Goal: Task Accomplishment & Management: Manage account settings

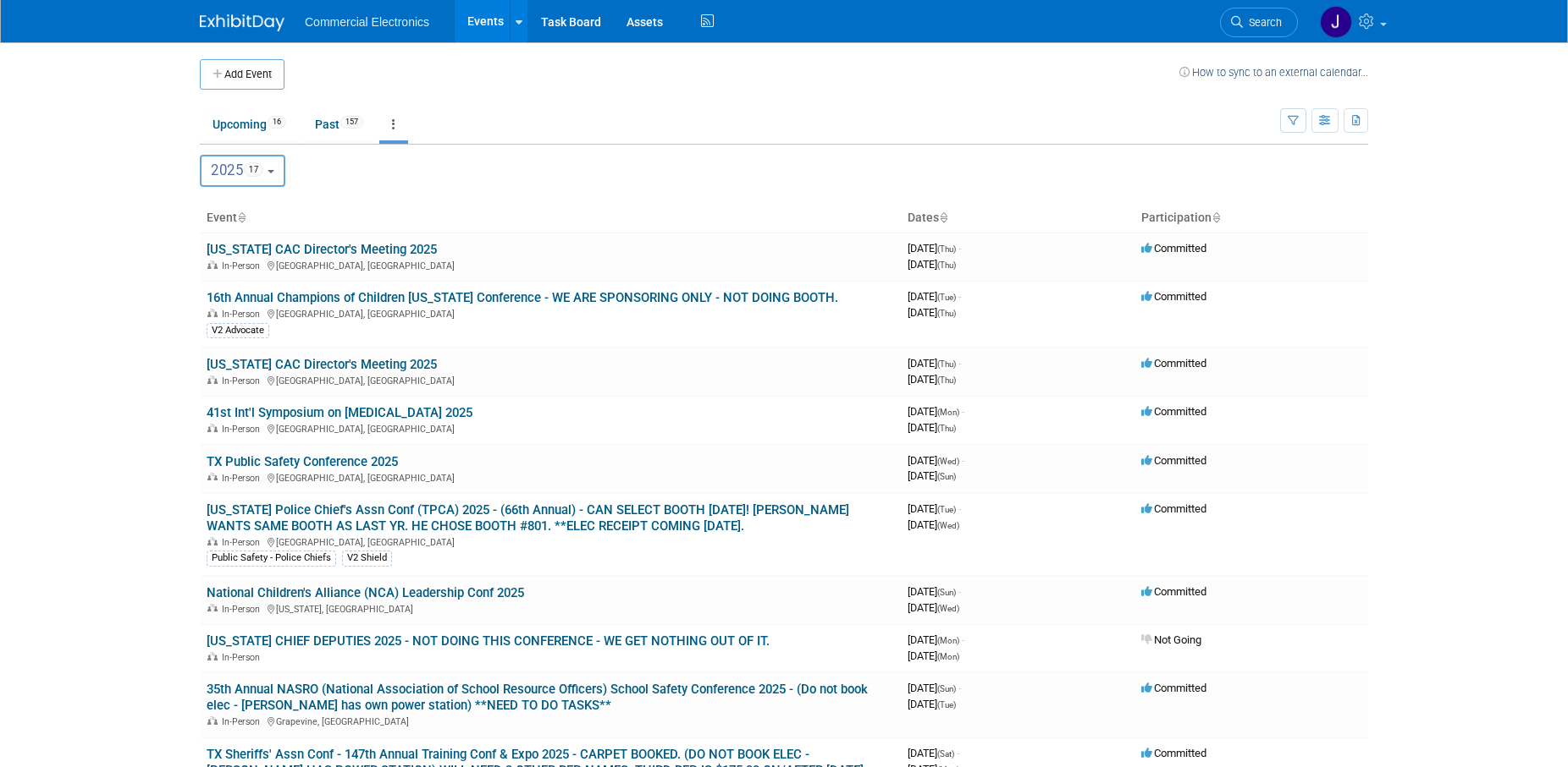
click at [274, 171] on b "button" at bounding box center [270, 171] width 7 height 3
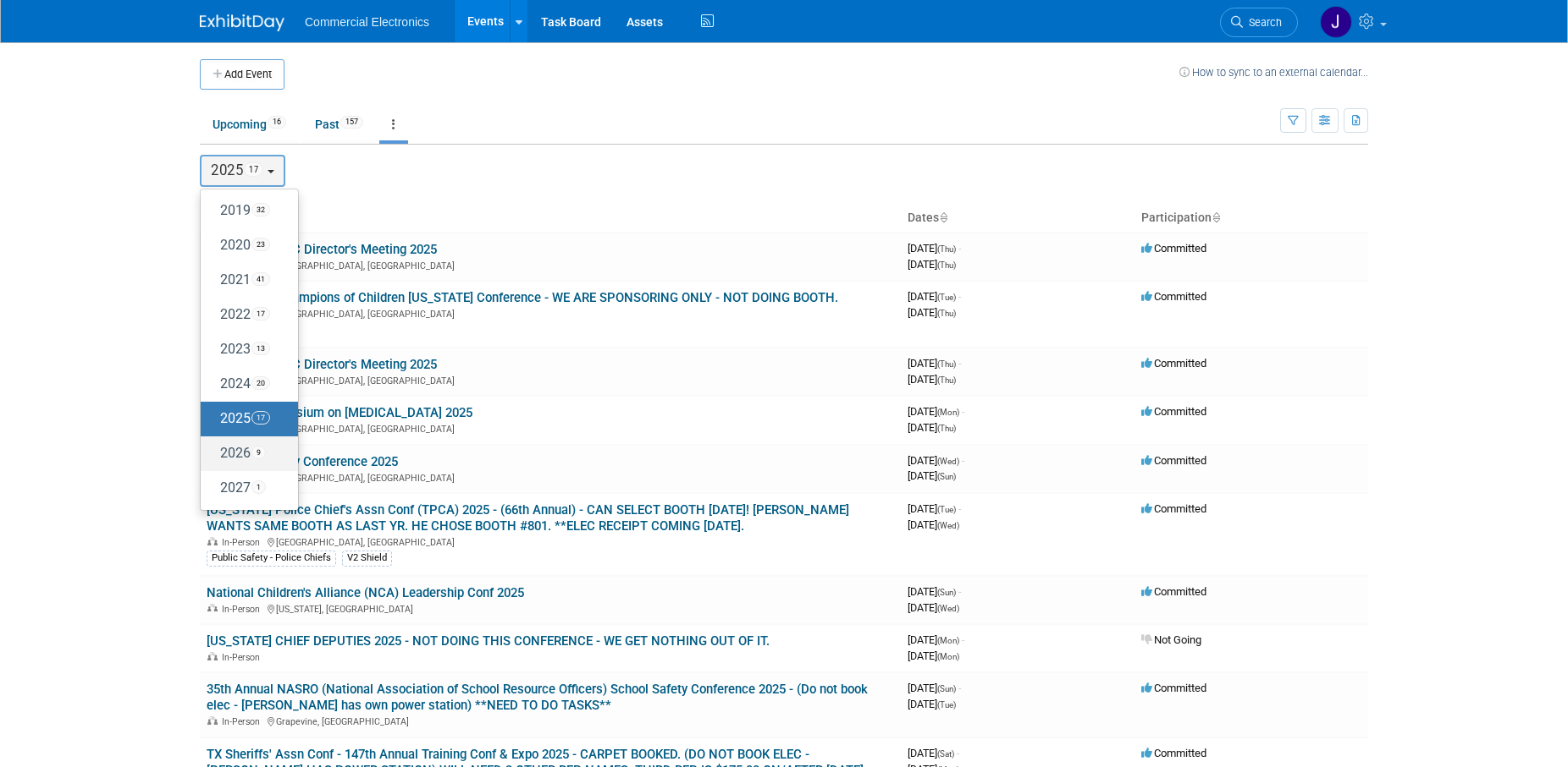
click at [234, 451] on label "2026 9" at bounding box center [246, 454] width 72 height 28
click at [214, 451] on input "2026 9" at bounding box center [208, 452] width 11 height 11
select select "2026"
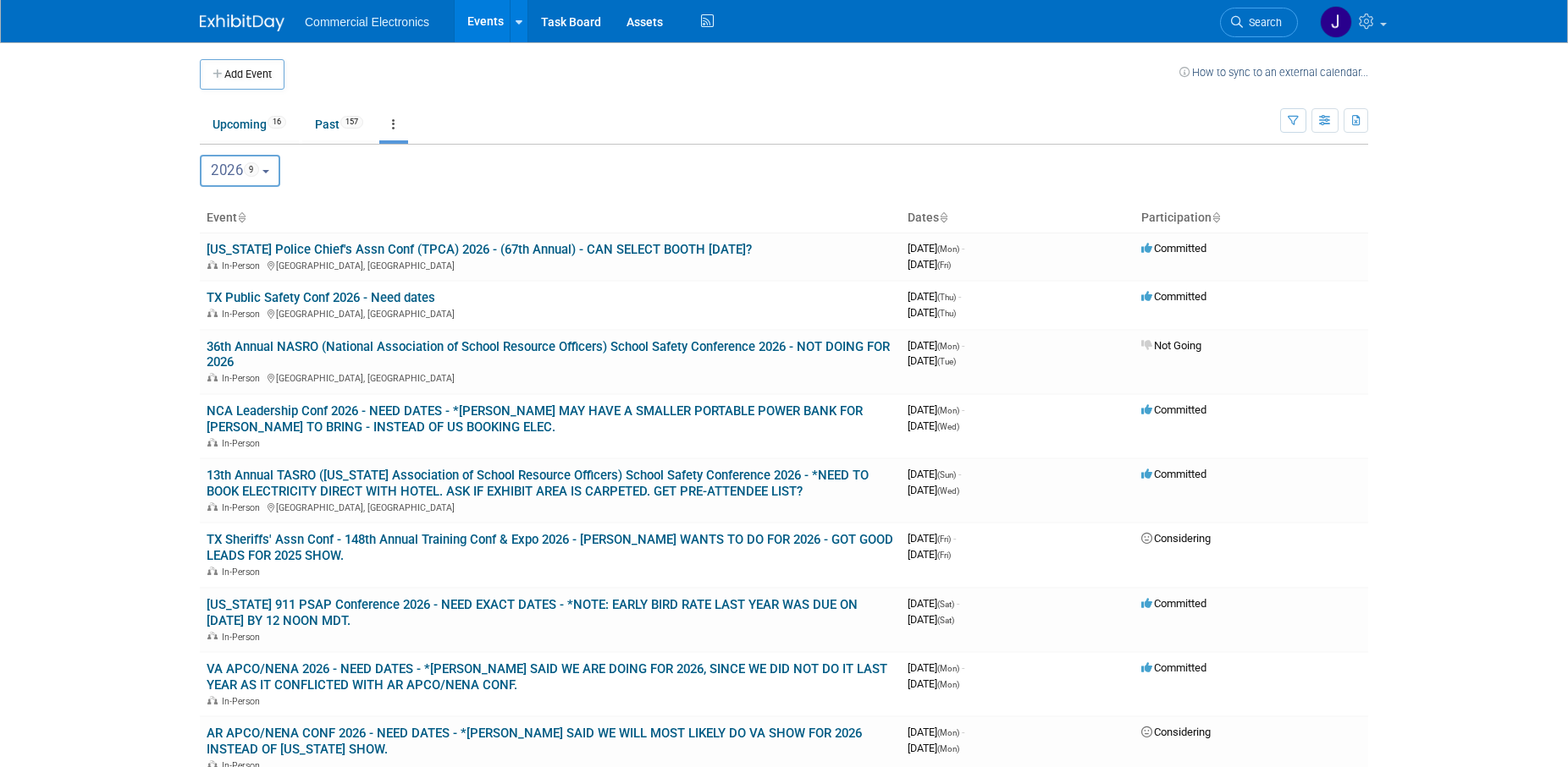
click at [273, 178] on button "2026 9" at bounding box center [240, 170] width 80 height 32
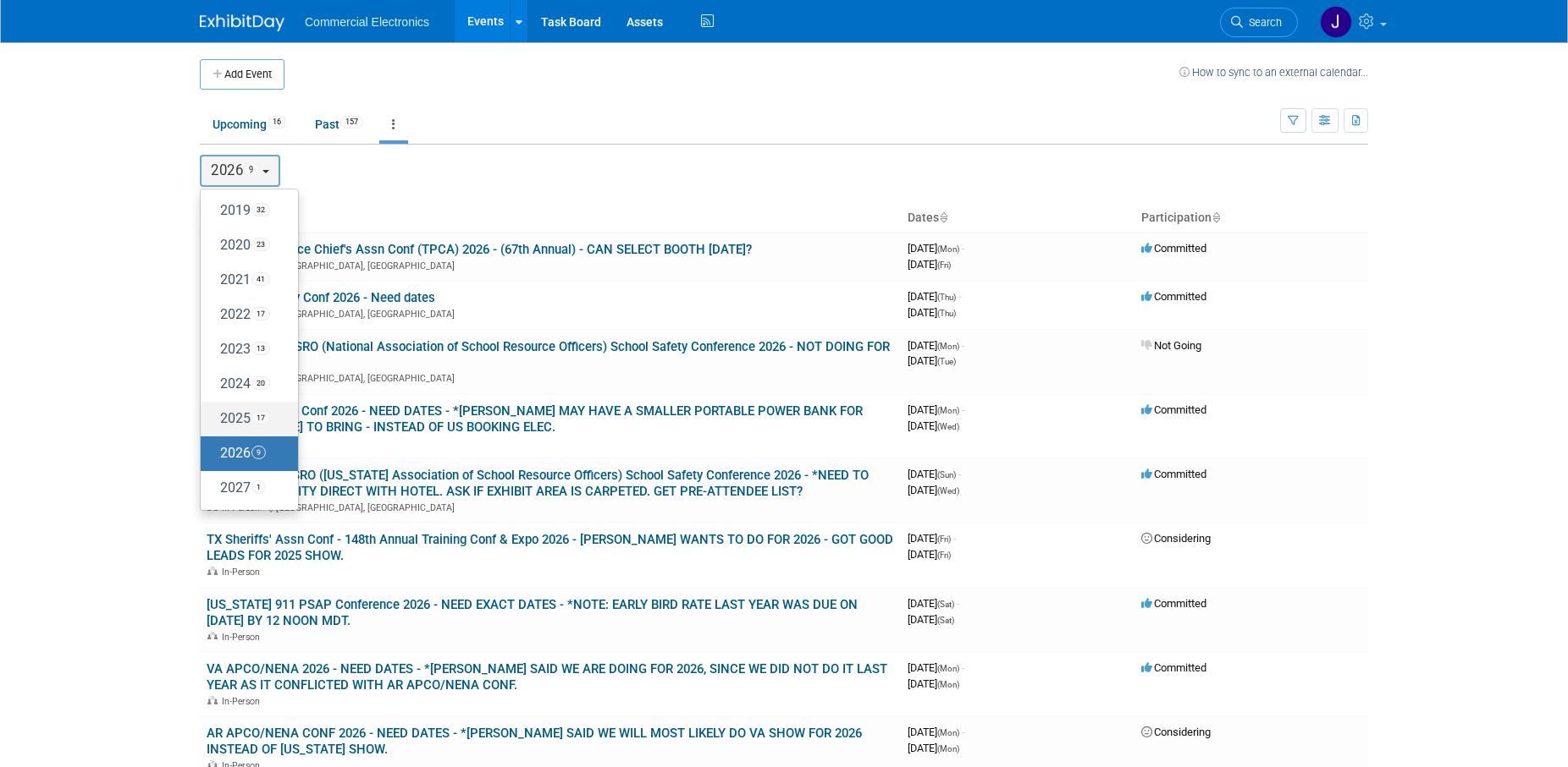
click at [236, 426] on label "2025 17" at bounding box center [246, 419] width 72 height 28
click at [214, 424] on input "2025 17" at bounding box center [208, 418] width 11 height 11
select select "2025"
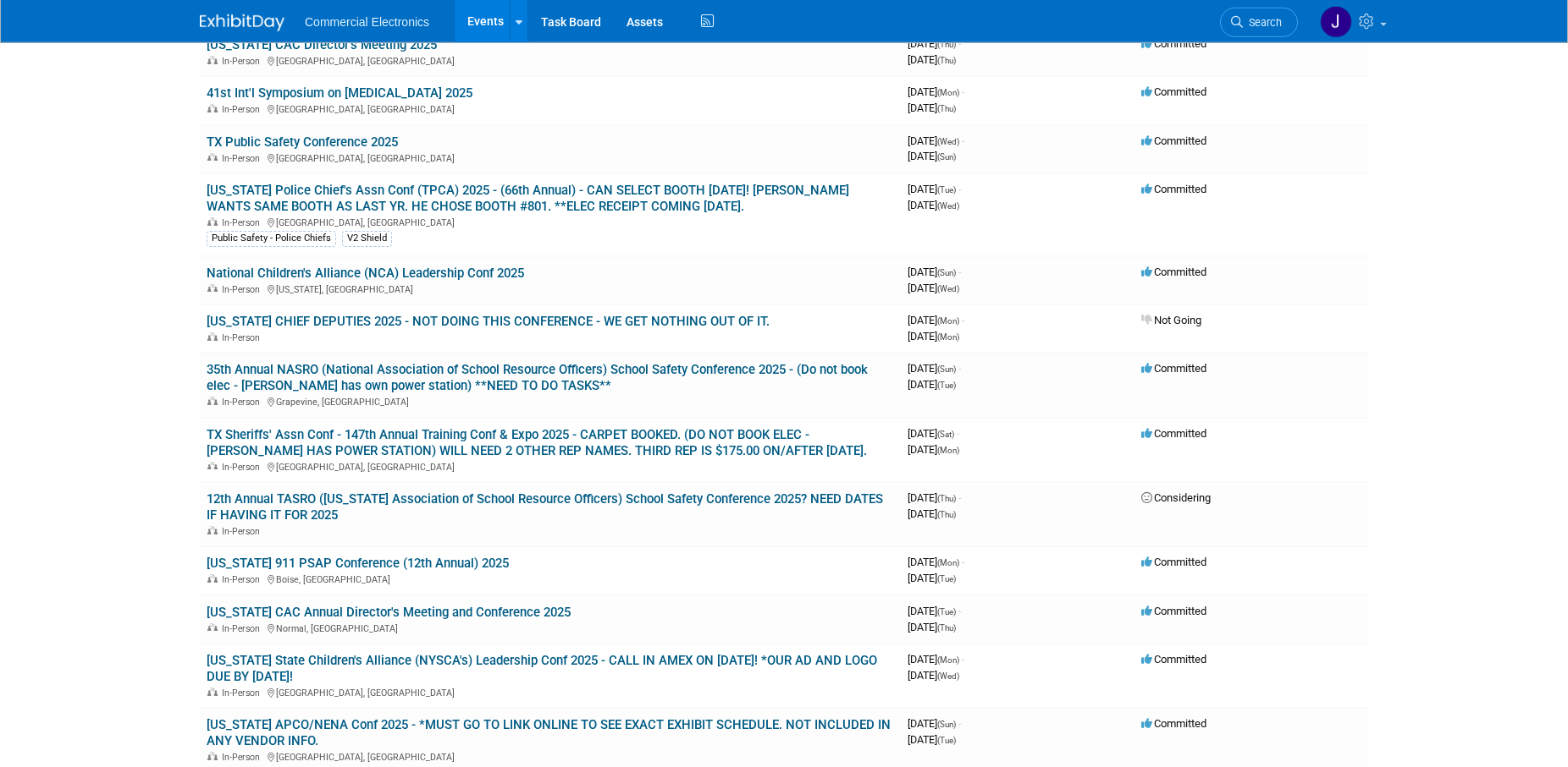
scroll to position [345, 0]
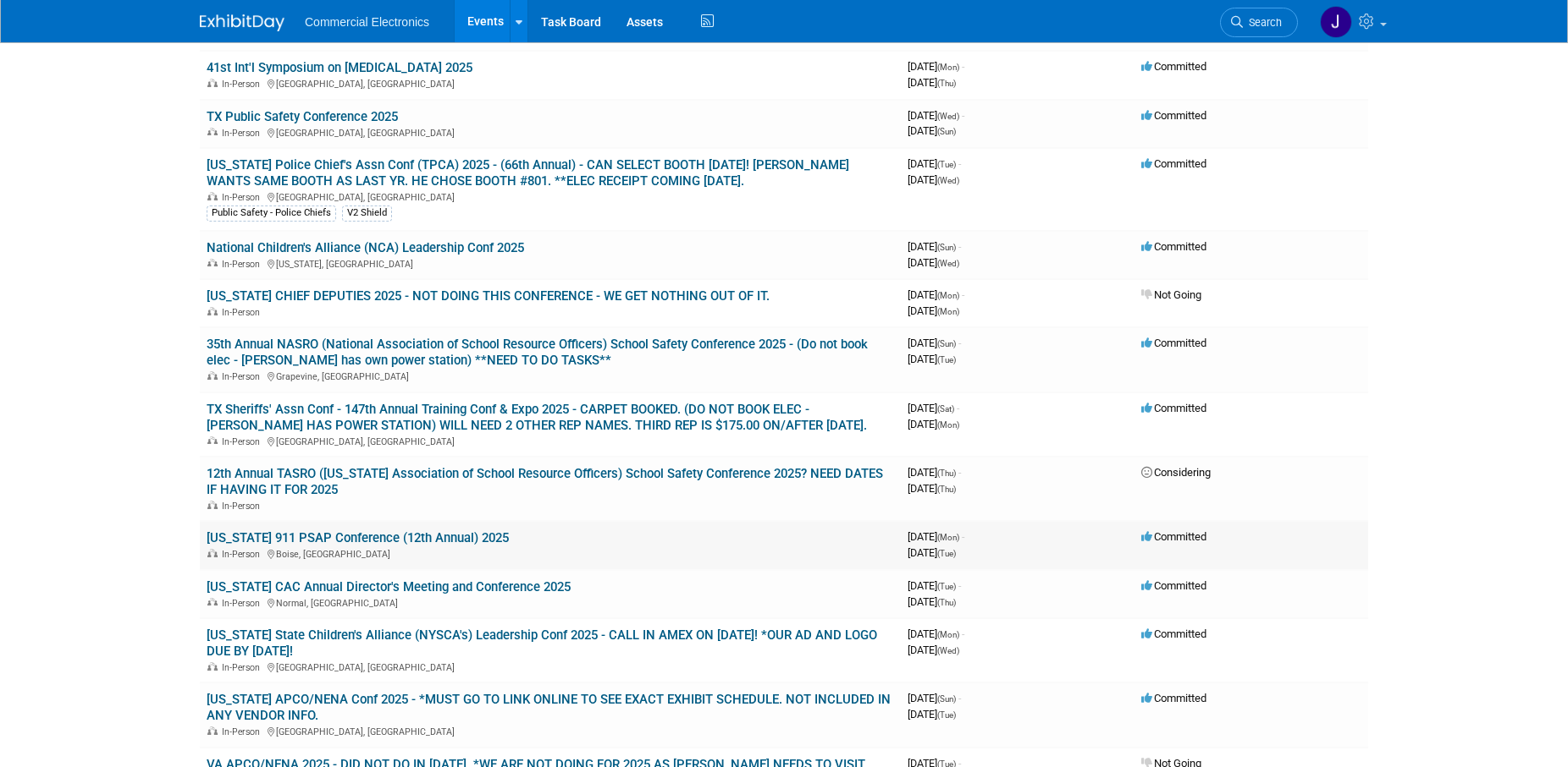
click at [429, 536] on link "[US_STATE] 911 PSAP Conference (12th Annual) 2025" at bounding box center [357, 538] width 302 height 16
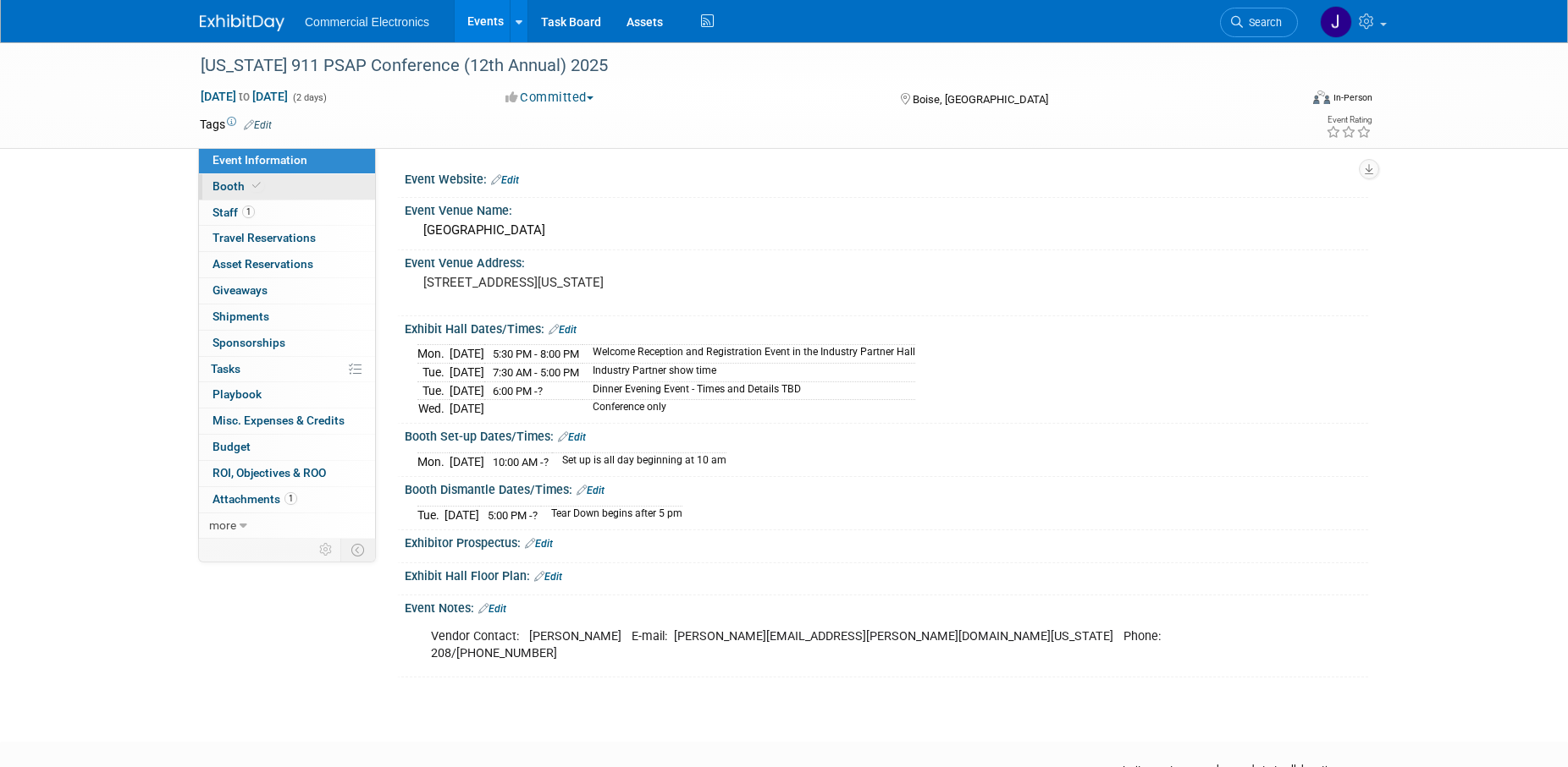
click at [234, 188] on span "Booth" at bounding box center [238, 186] width 52 height 14
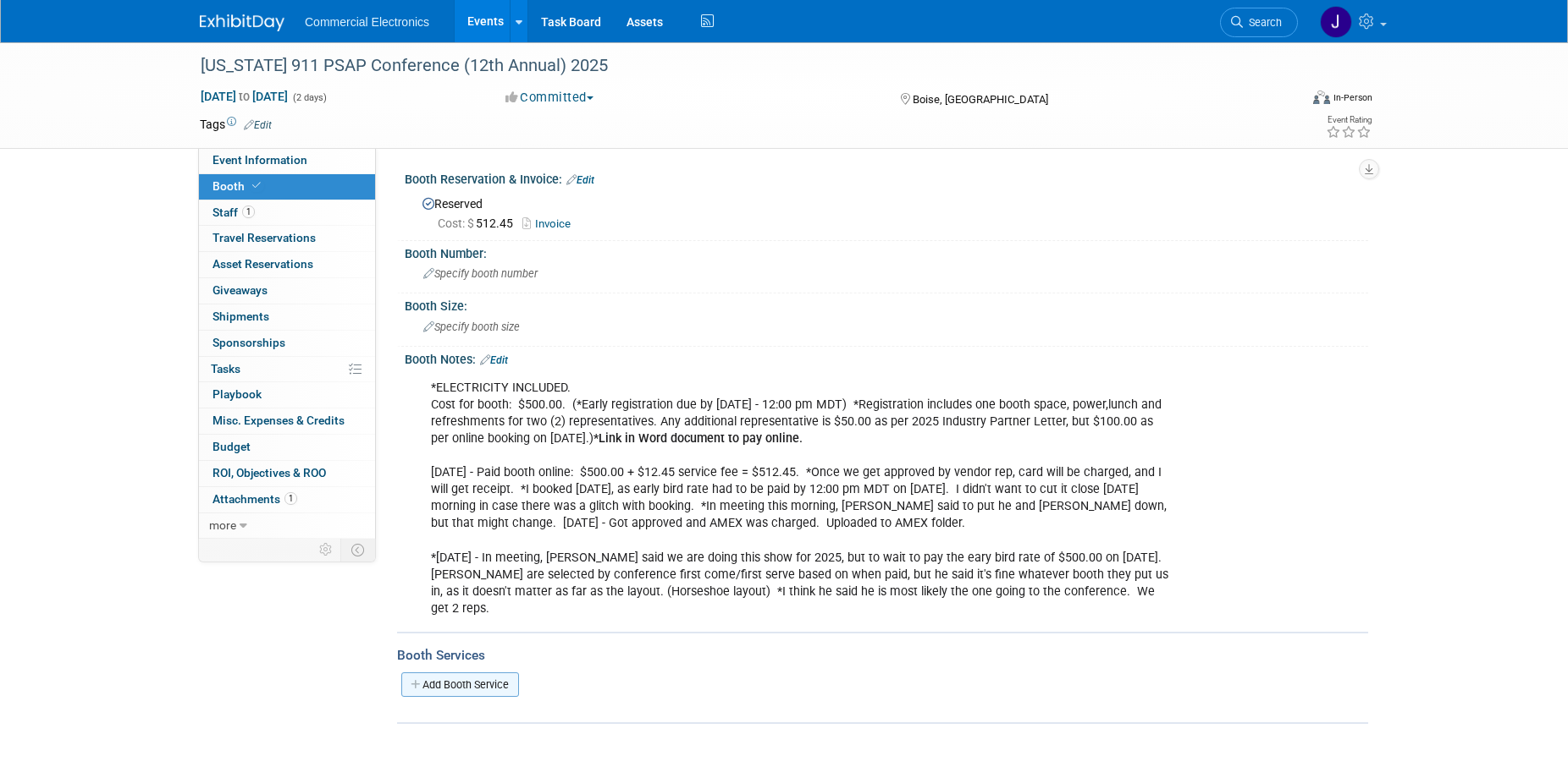
click at [503, 672] on link "Add Booth Service" at bounding box center [460, 684] width 117 height 24
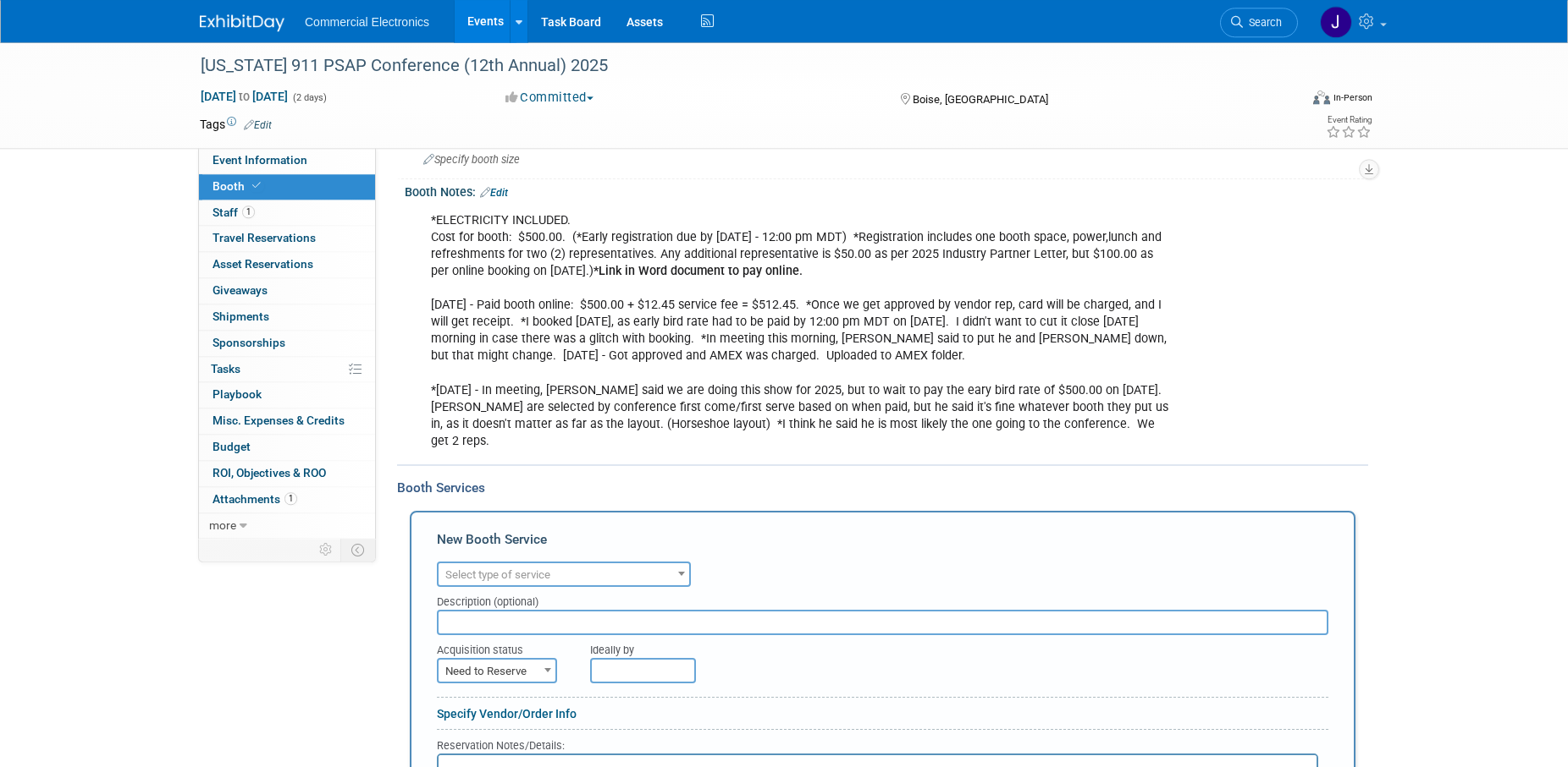
scroll to position [345, 0]
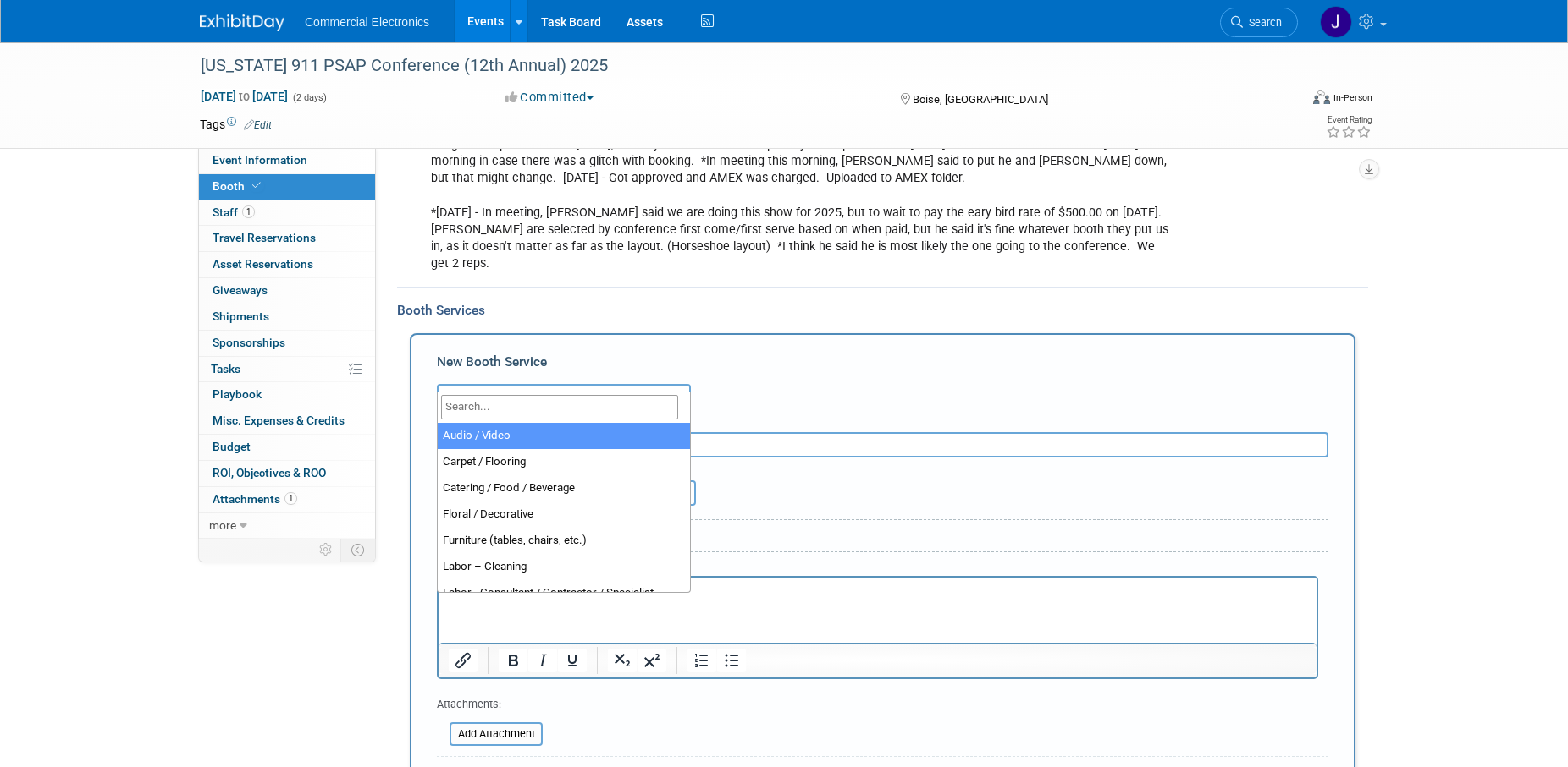
click at [684, 394] on b at bounding box center [681, 396] width 7 height 4
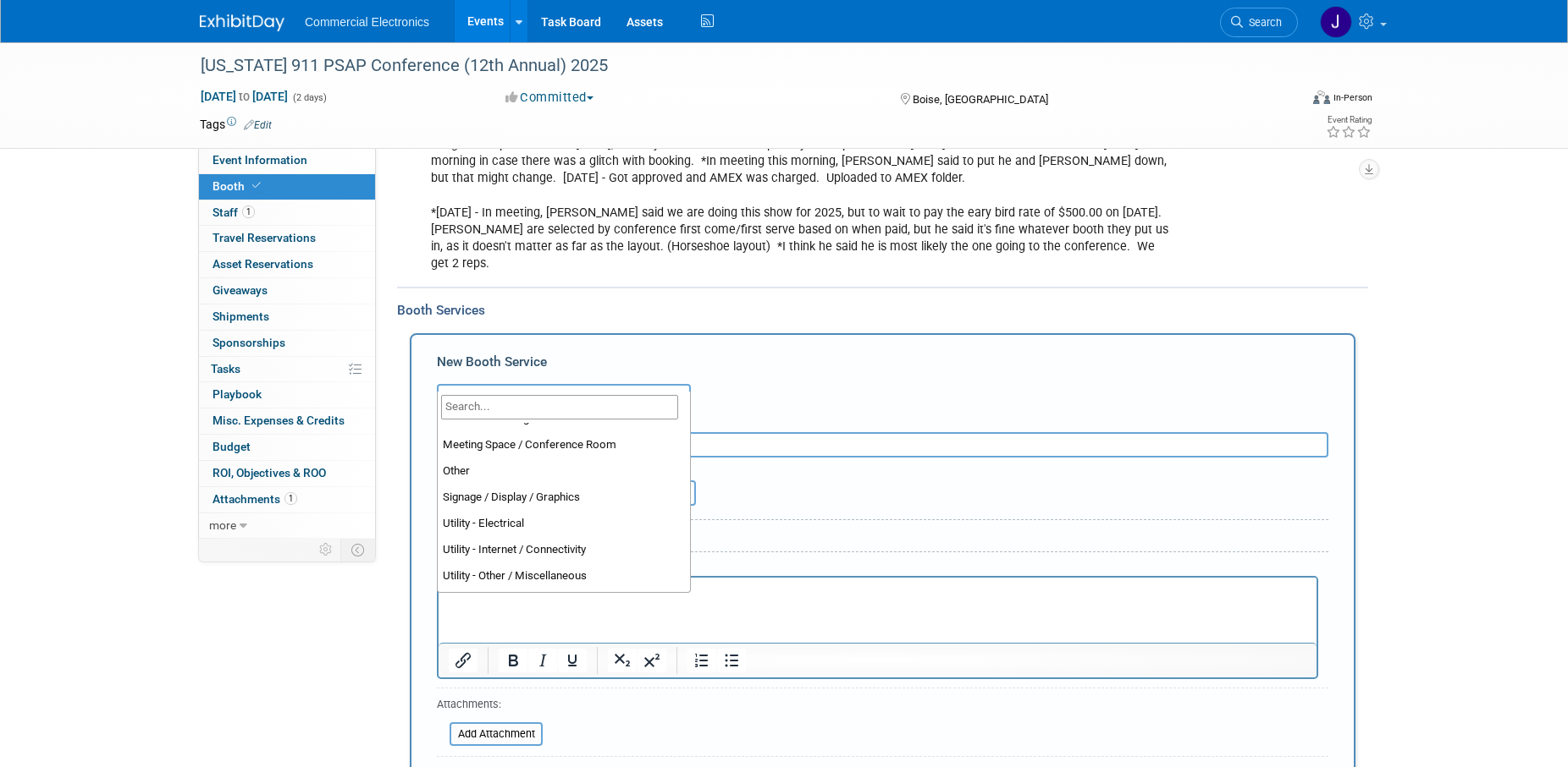
scroll to position [434, 0]
click at [792, 287] on div "Booth Services Add Booth Service New Booth Service Audio / Video Carpet / Floor…" at bounding box center [883, 570] width 971 height 568
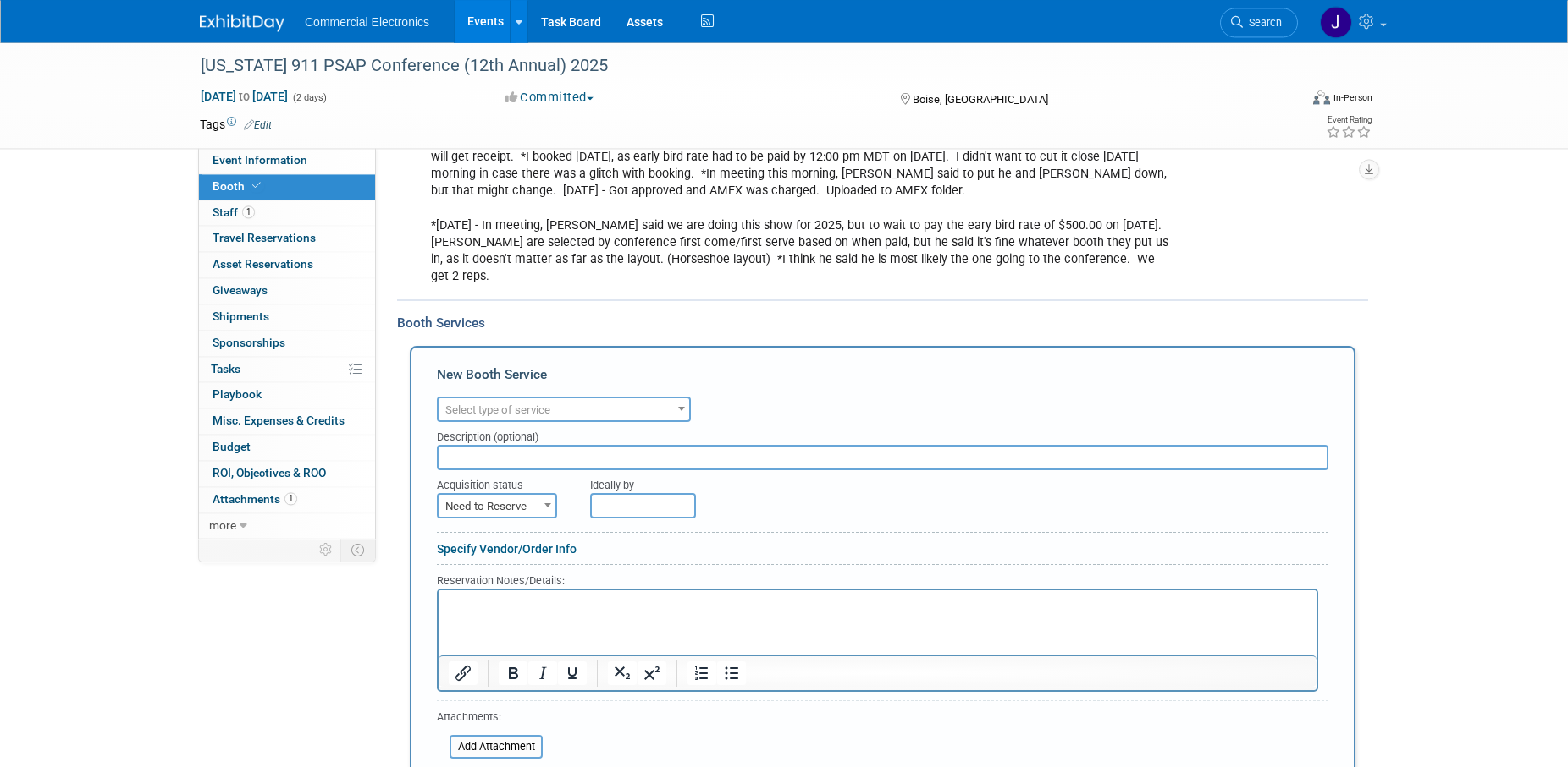
scroll to position [598, 0]
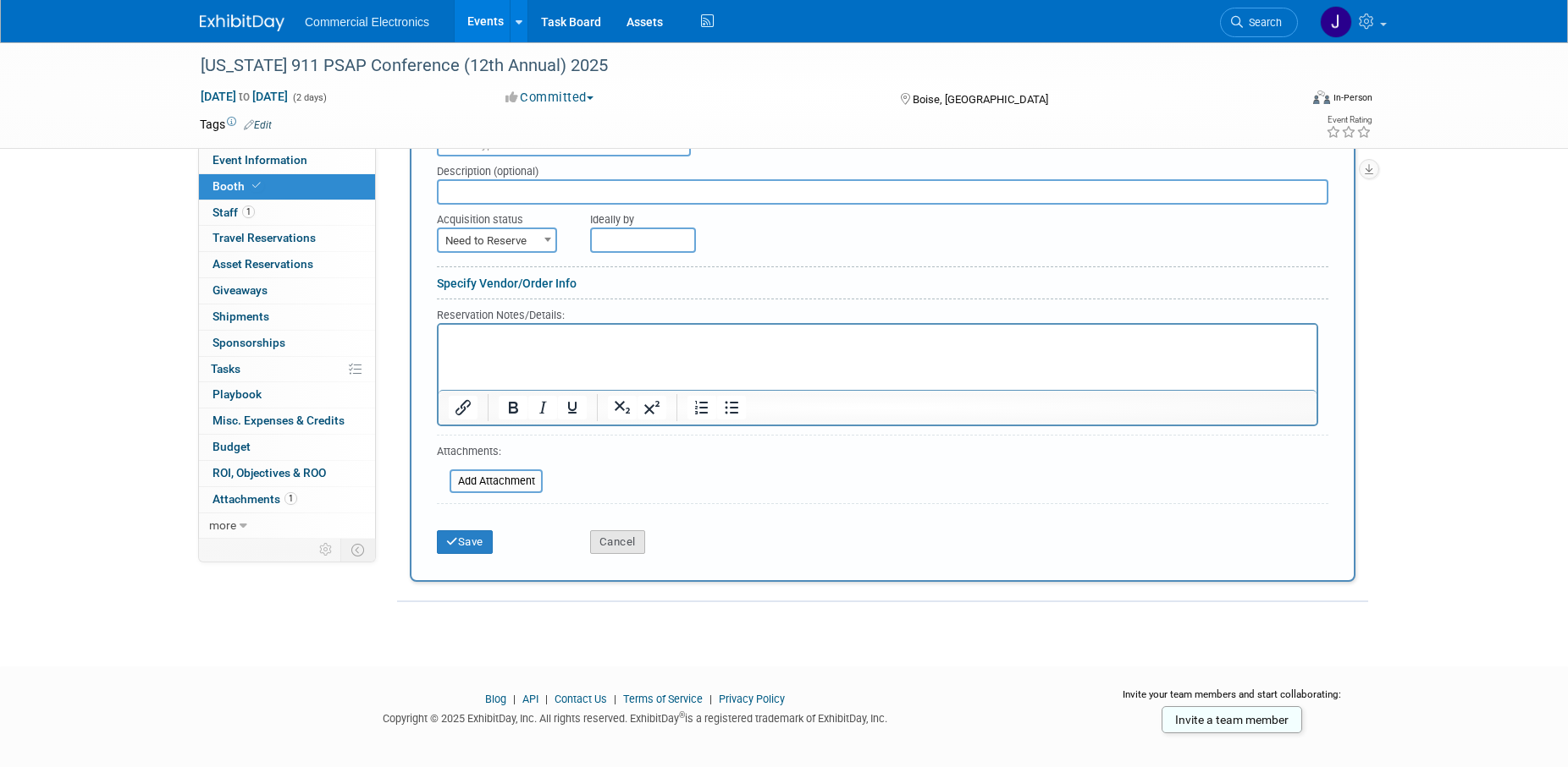
click at [611, 530] on button "Cancel" at bounding box center [618, 542] width 55 height 23
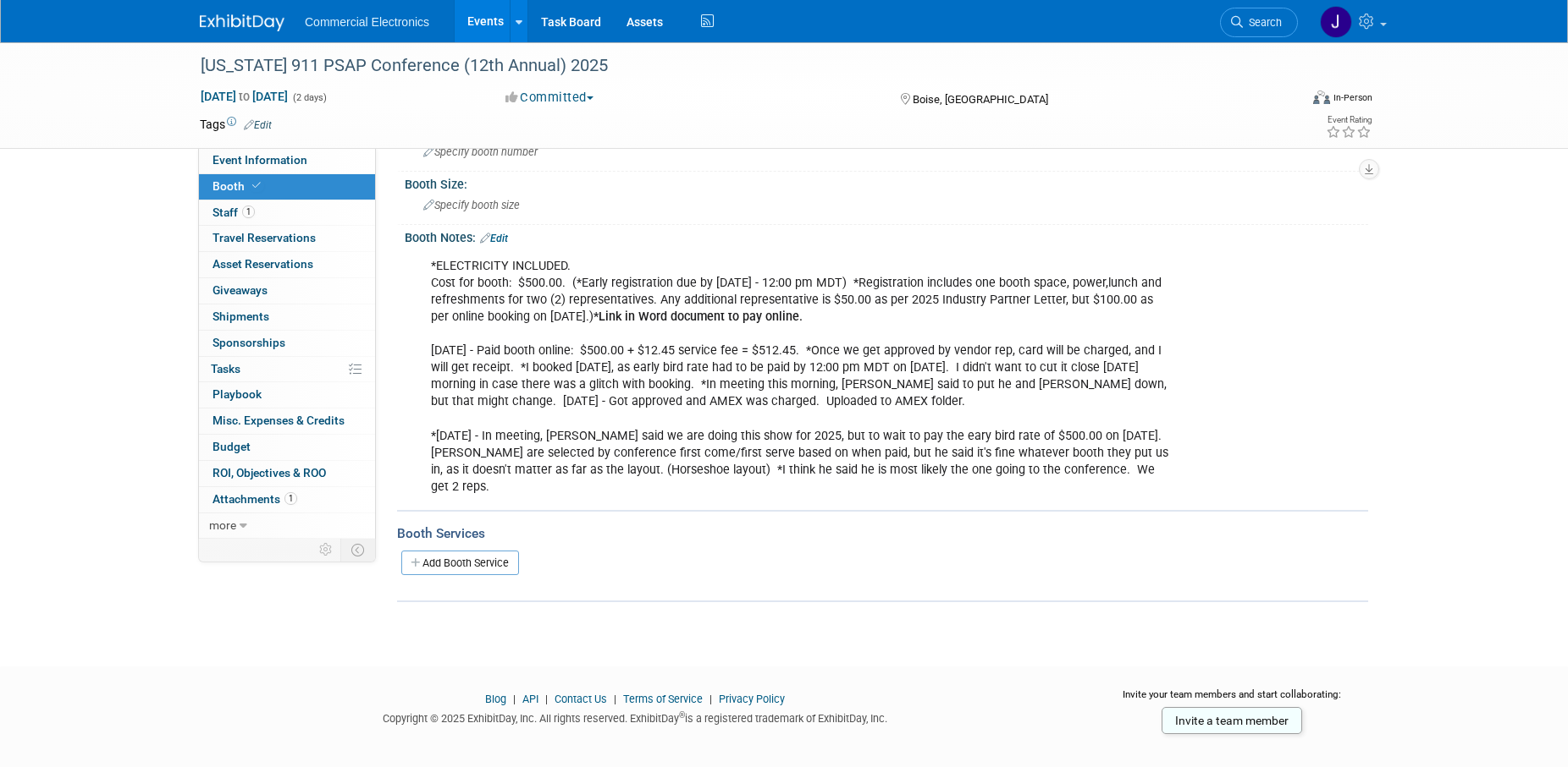
scroll to position [0, 0]
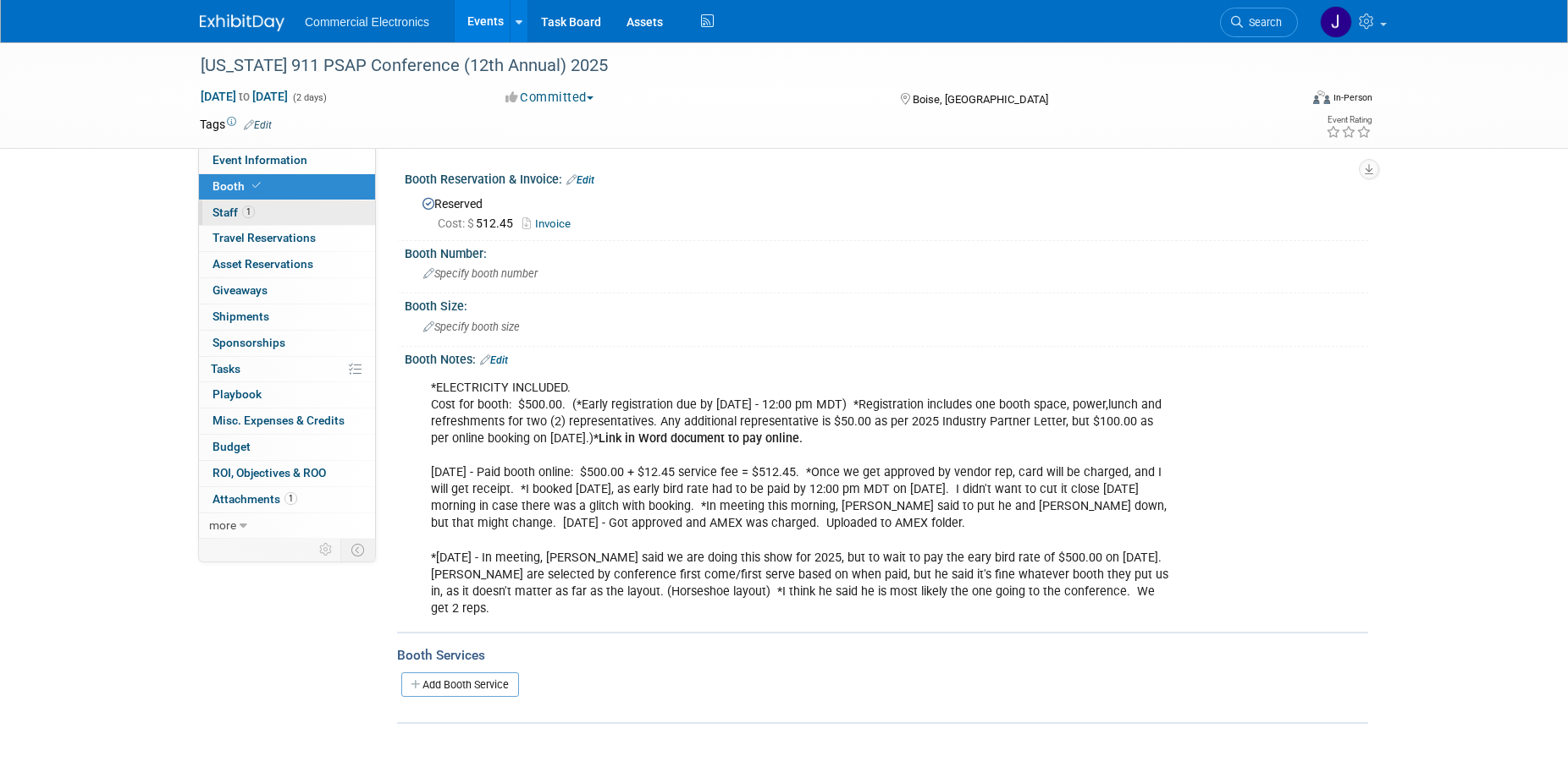
click at [228, 212] on span "Staff 1" at bounding box center [233, 212] width 42 height 14
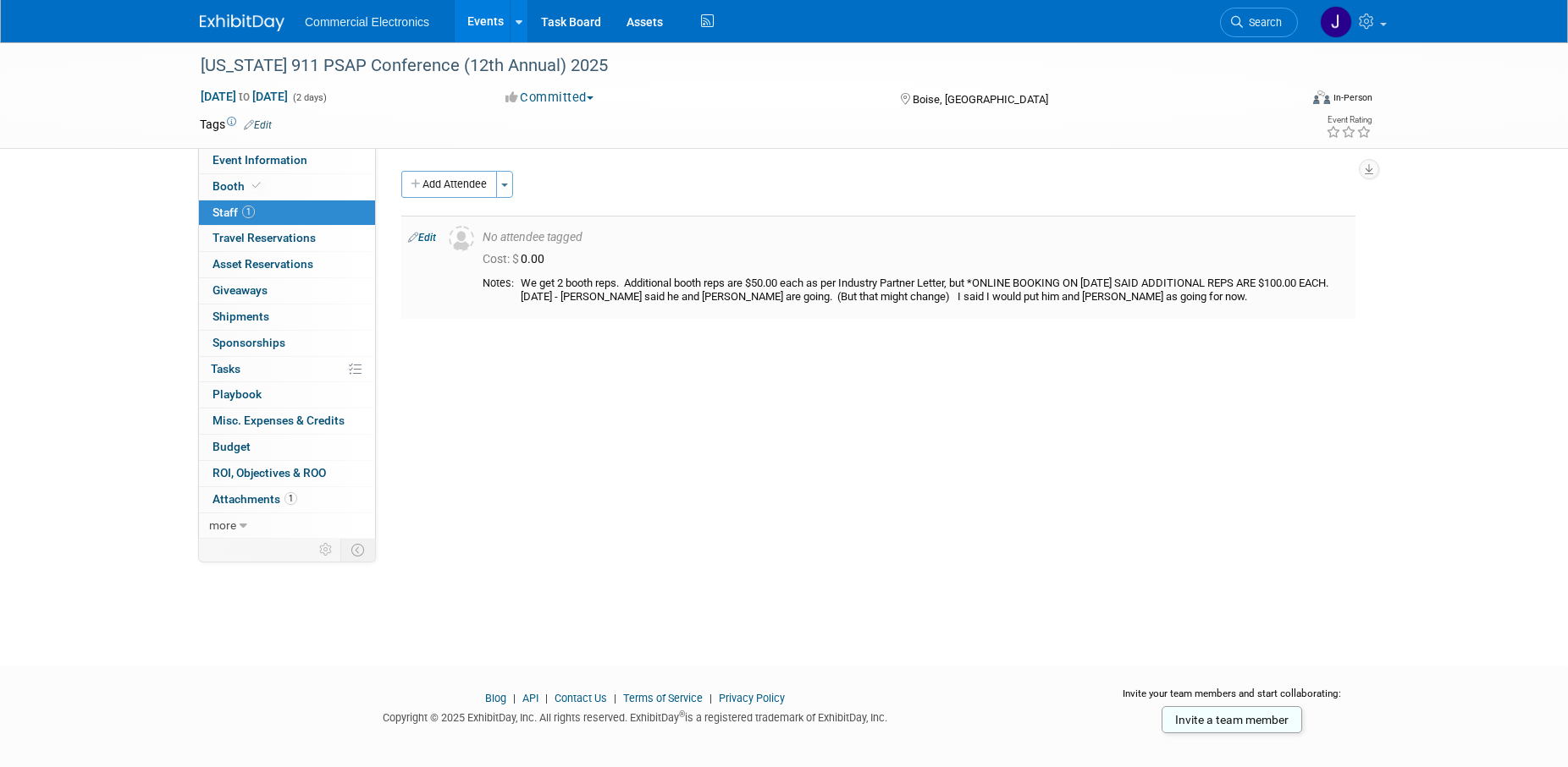
click at [431, 238] on link "Edit" at bounding box center [422, 238] width 28 height 12
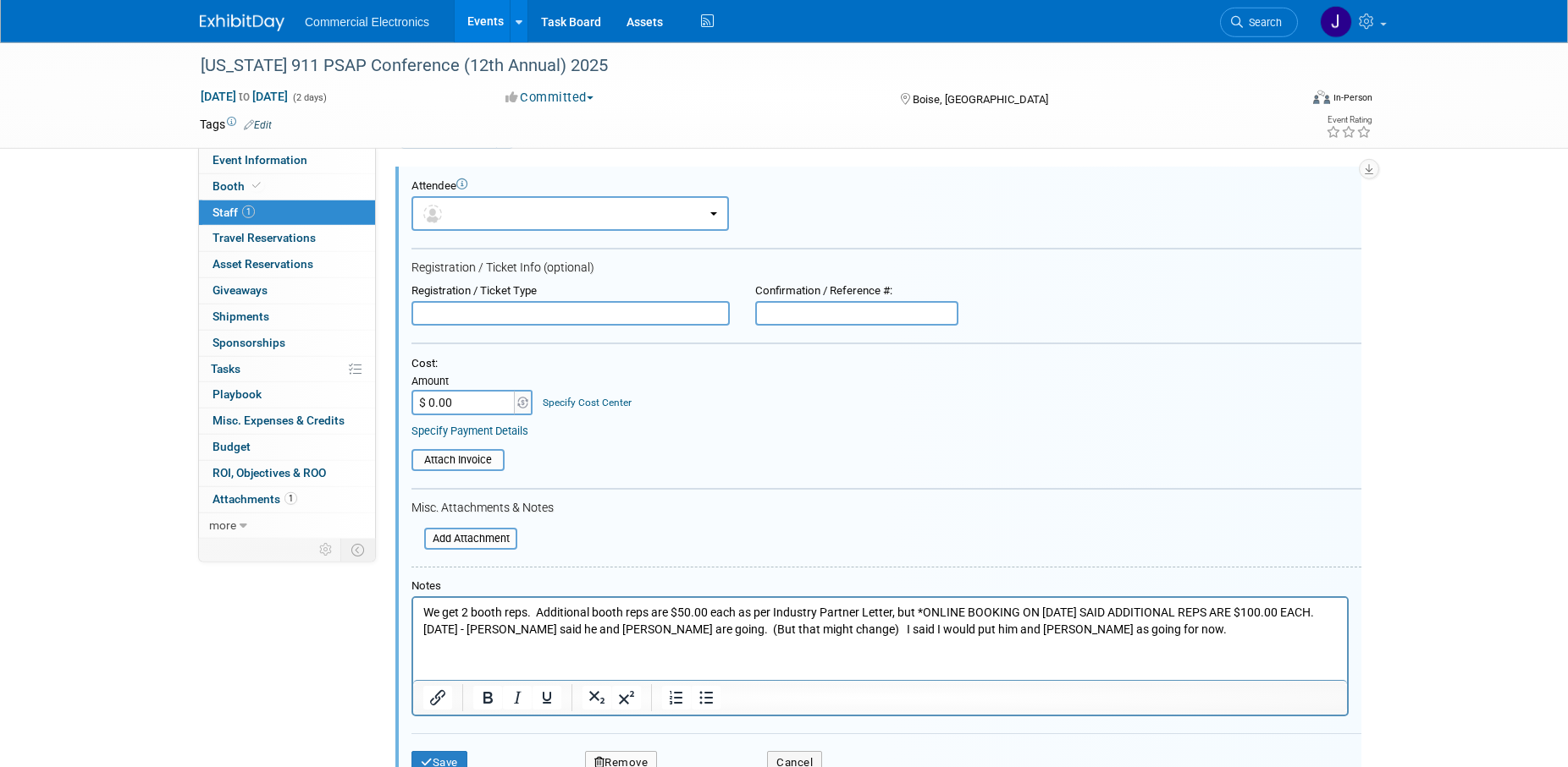
scroll to position [197, 0]
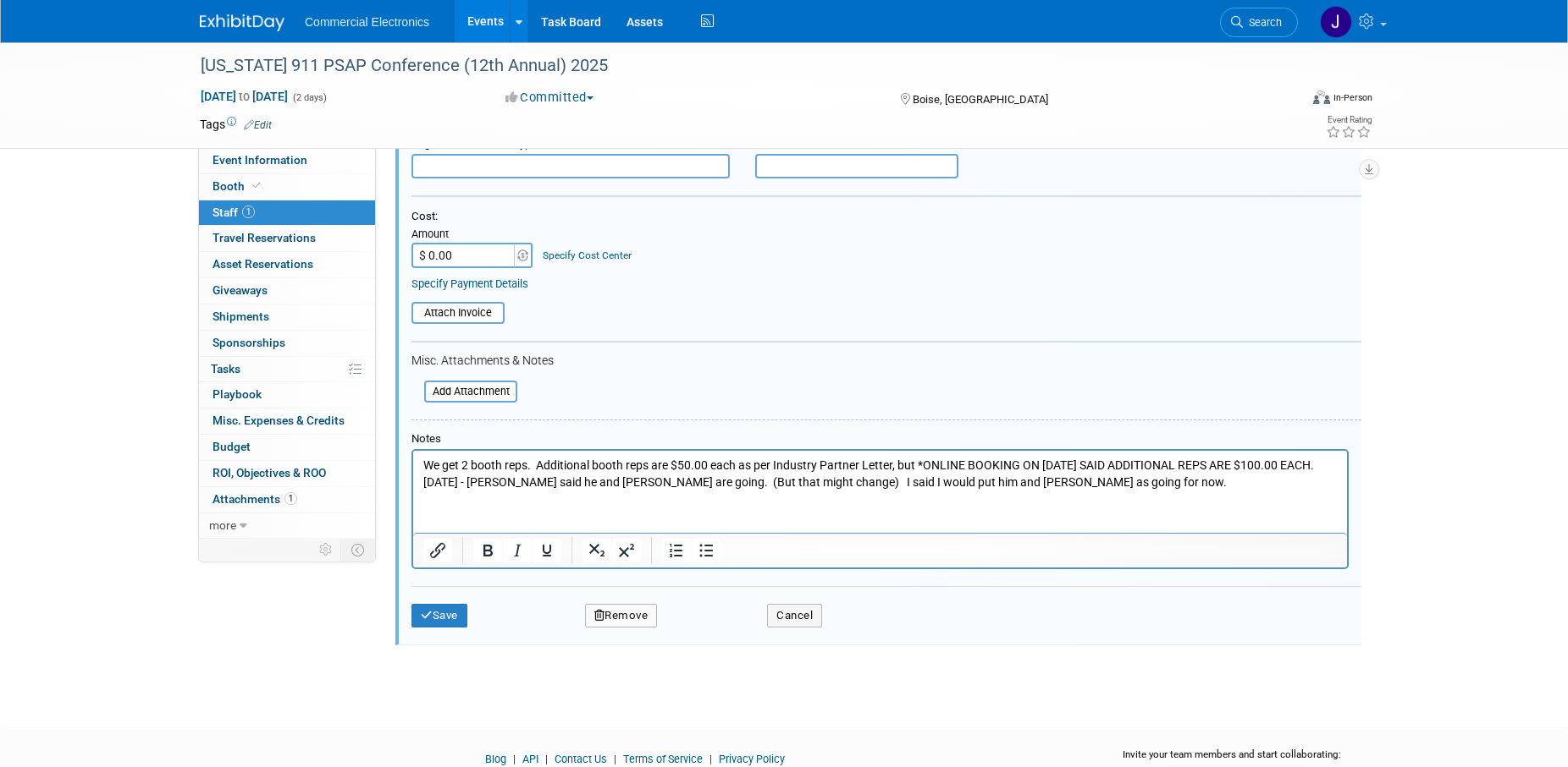
click at [1082, 480] on p "We get 2 booth reps. Additional booth reps are $50.00 each as per Industry Part…" at bounding box center [880, 474] width 914 height 33
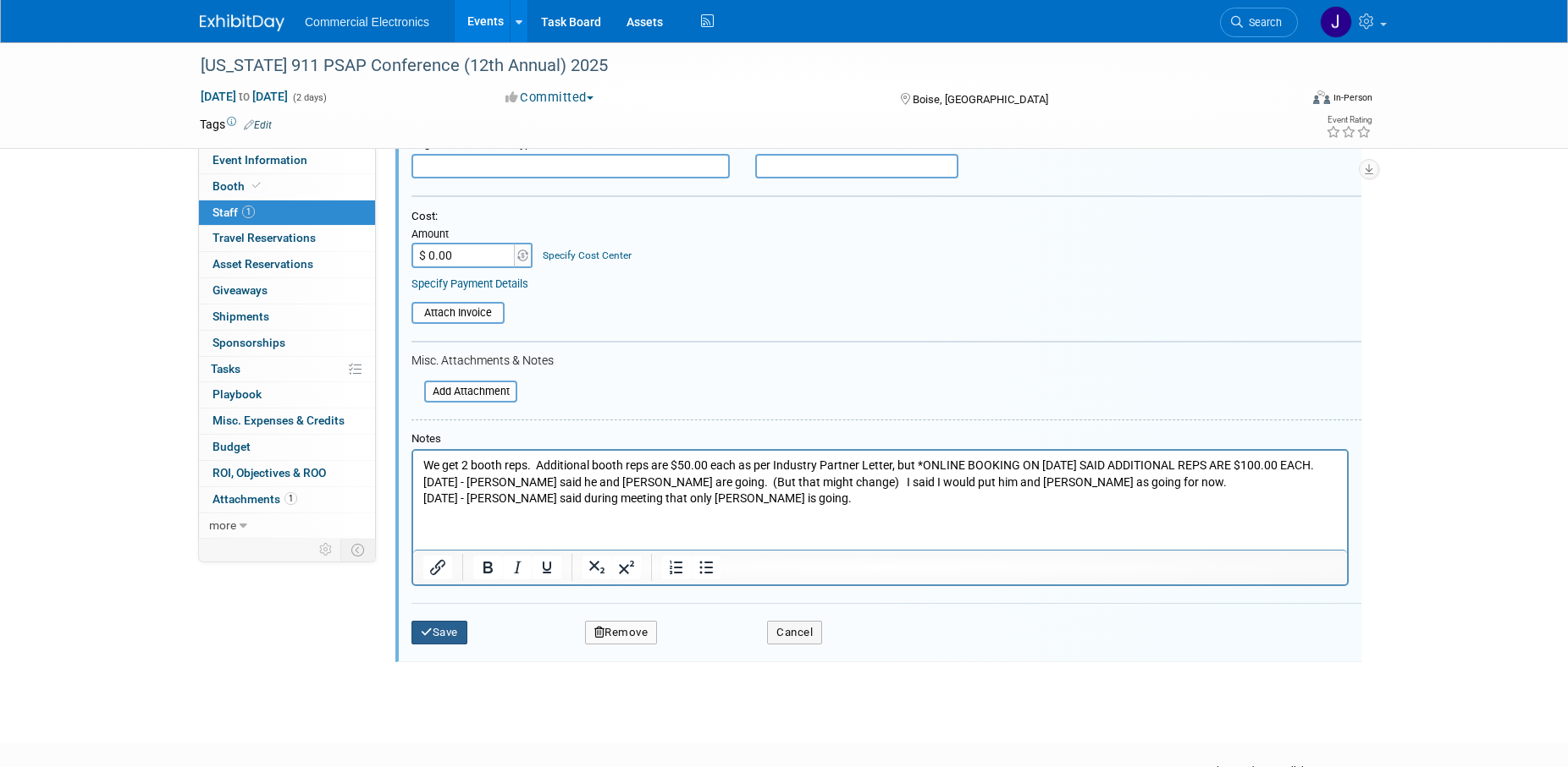
click at [441, 631] on button "Save" at bounding box center [438, 633] width 56 height 23
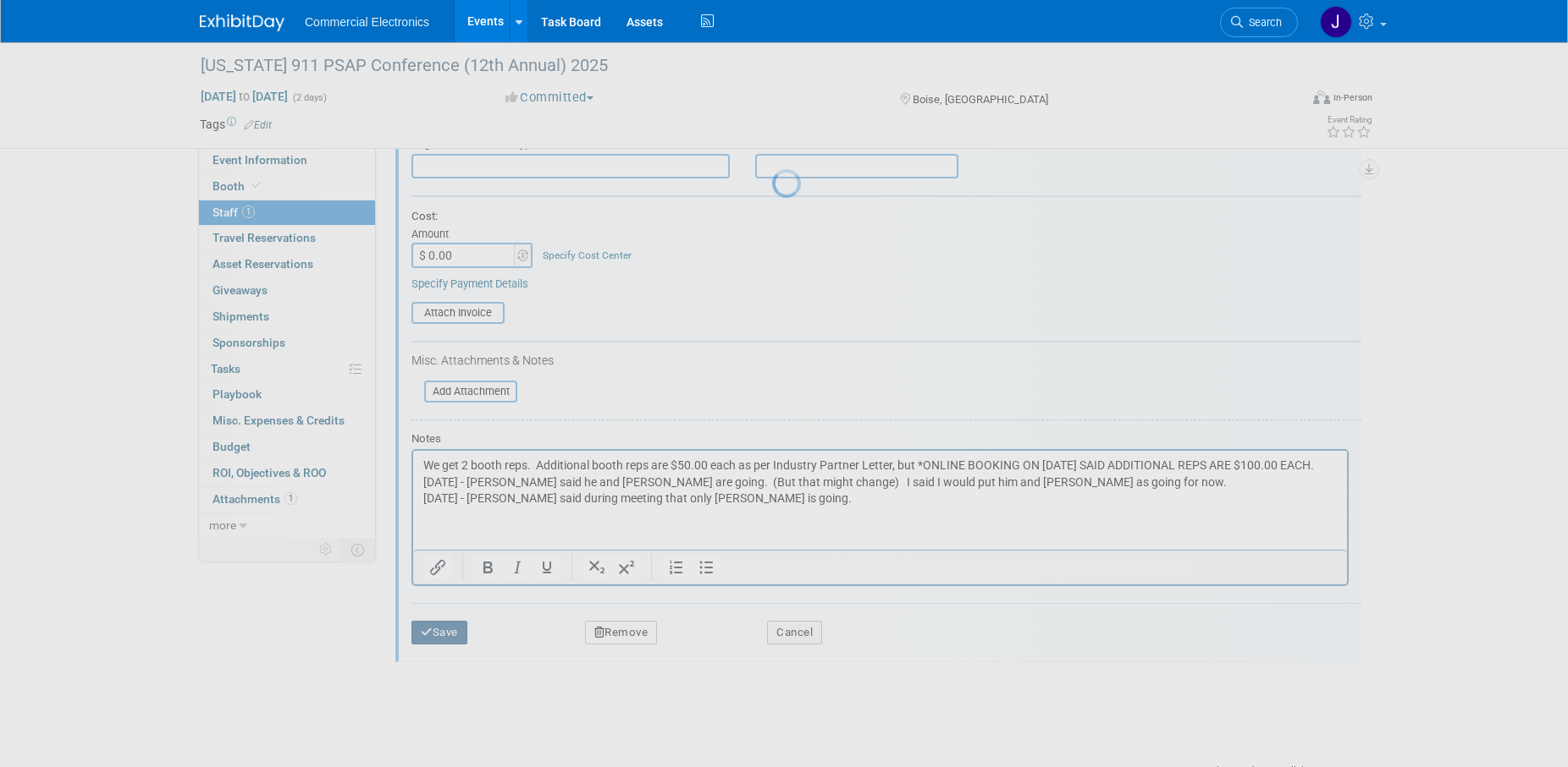
scroll to position [17, 0]
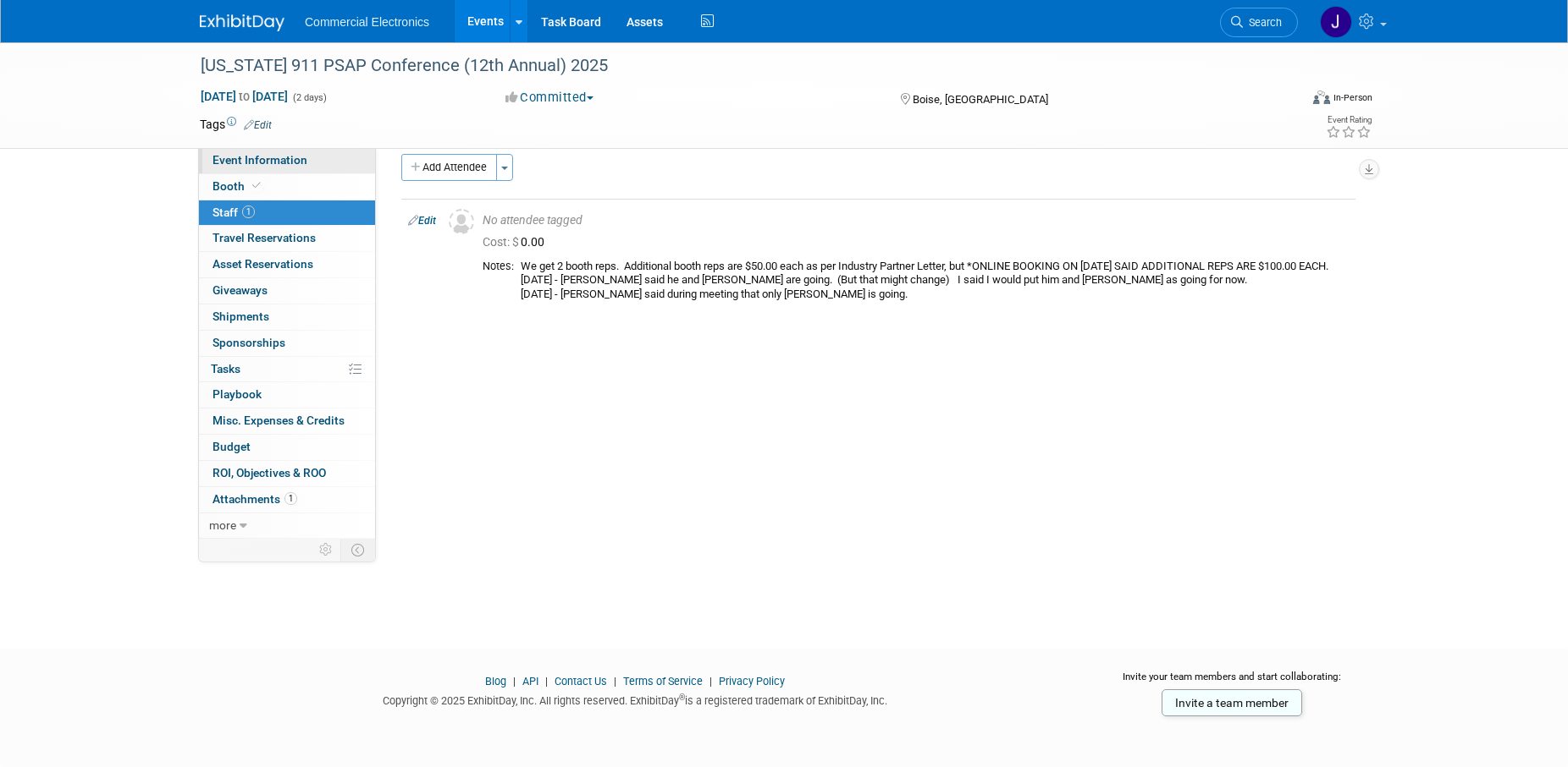
click at [245, 163] on span "Event Information" at bounding box center [259, 160] width 95 height 14
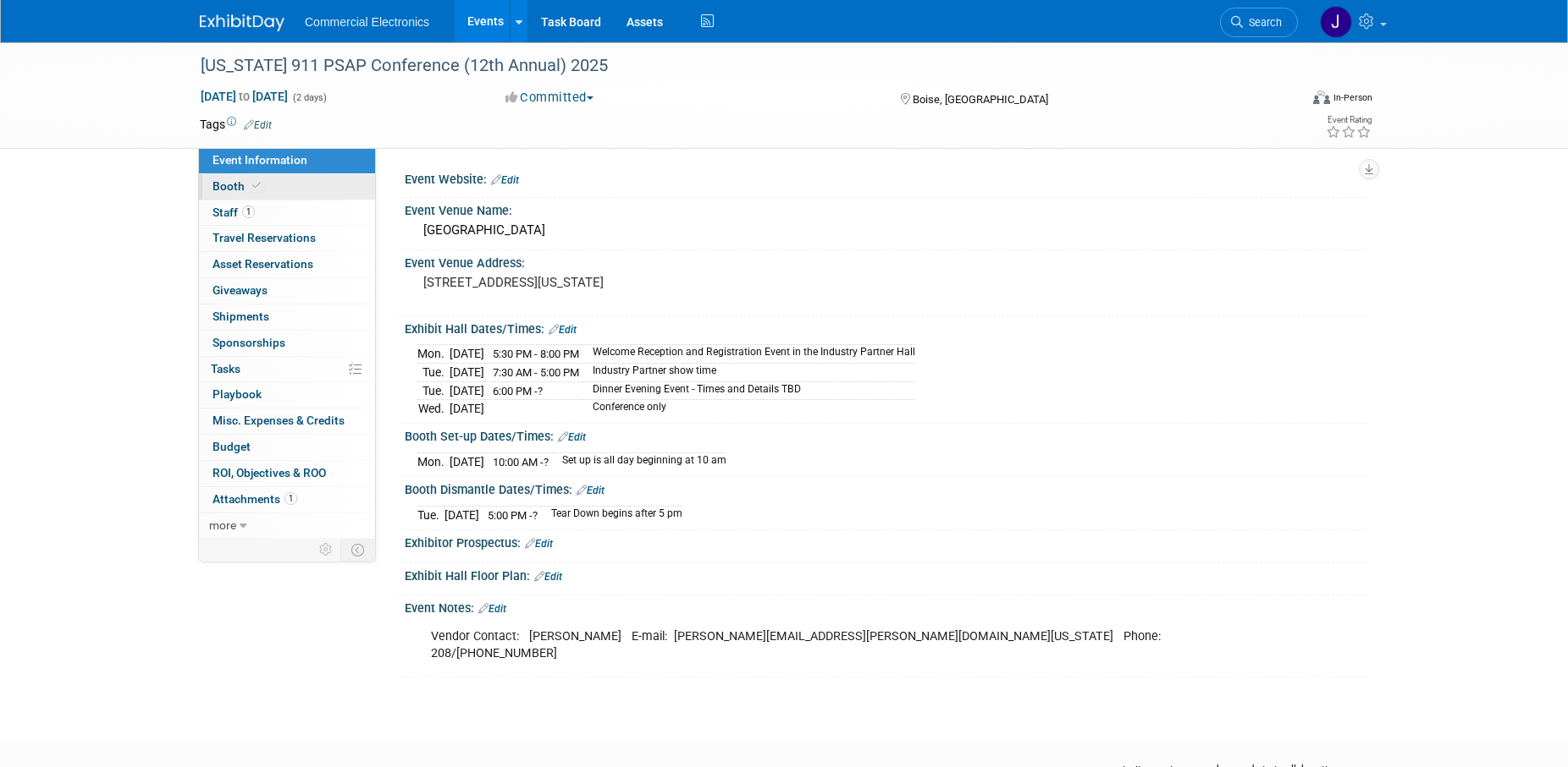
click at [226, 191] on span "Booth" at bounding box center [238, 186] width 52 height 14
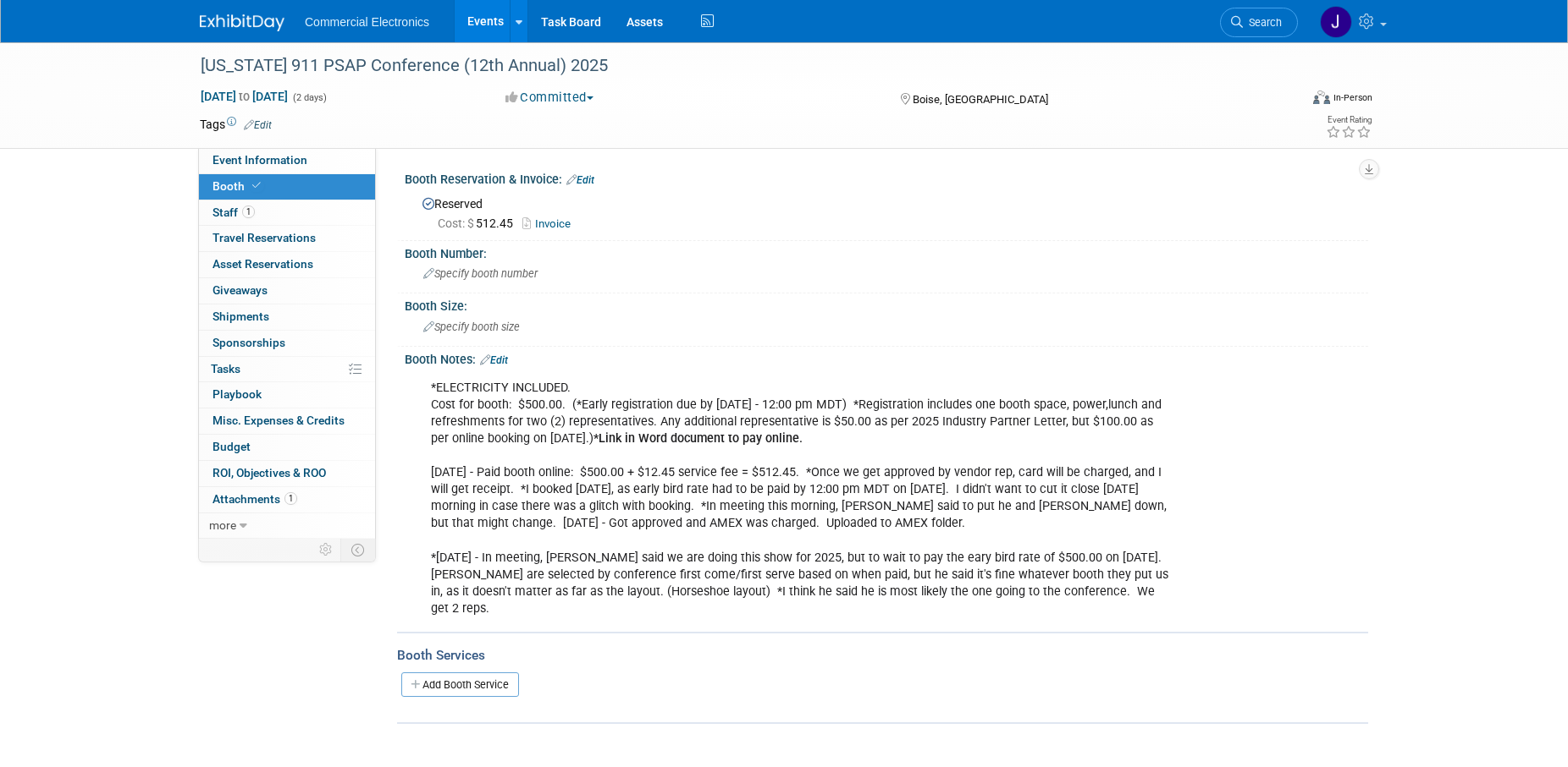
click at [504, 362] on link "Edit" at bounding box center [493, 360] width 28 height 12
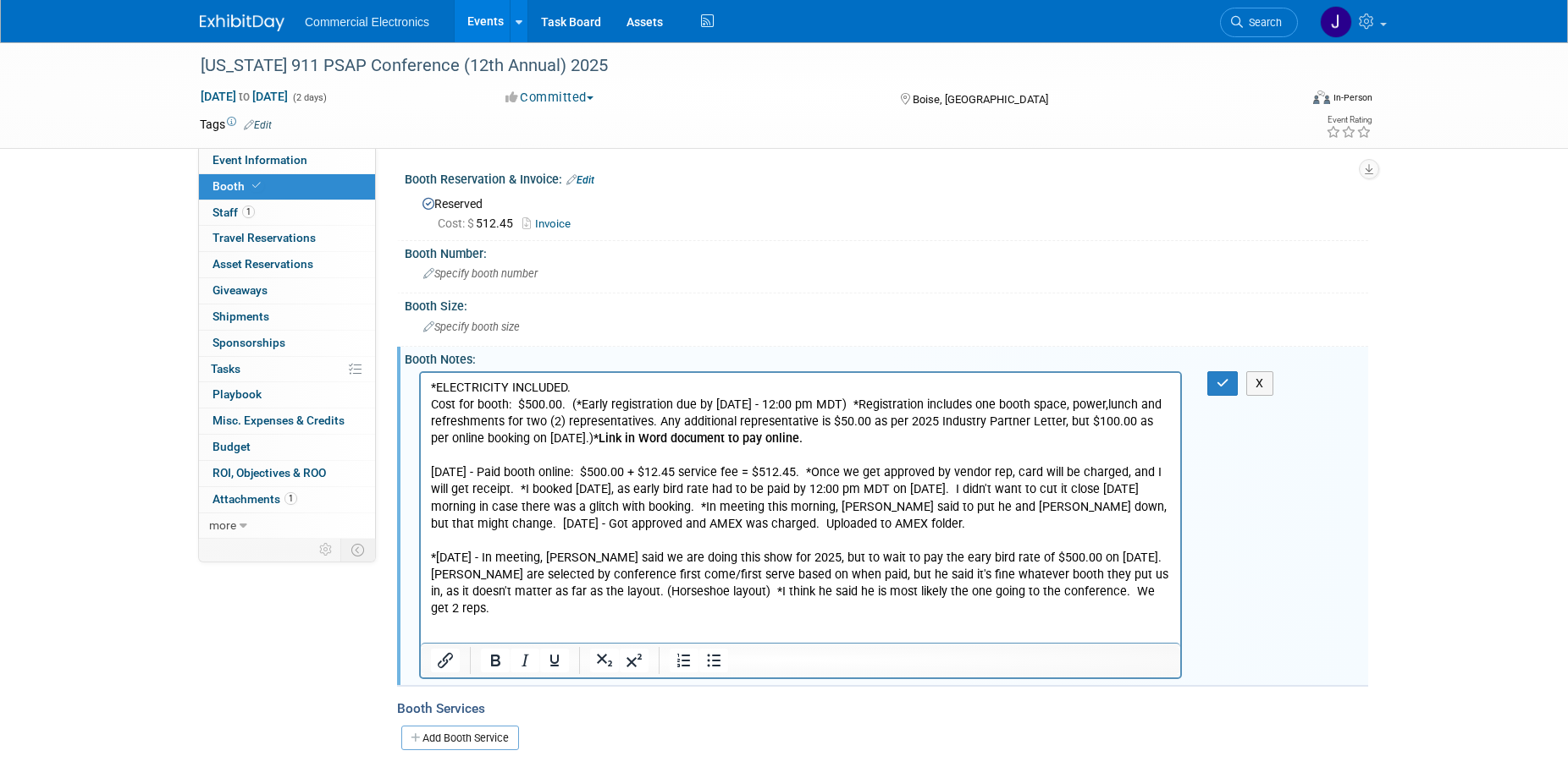
click at [1140, 597] on p "*ELECTRICITY INCLUDED. Cost for booth: $500.00. (*Early registration due by May…" at bounding box center [801, 497] width 740 height 238
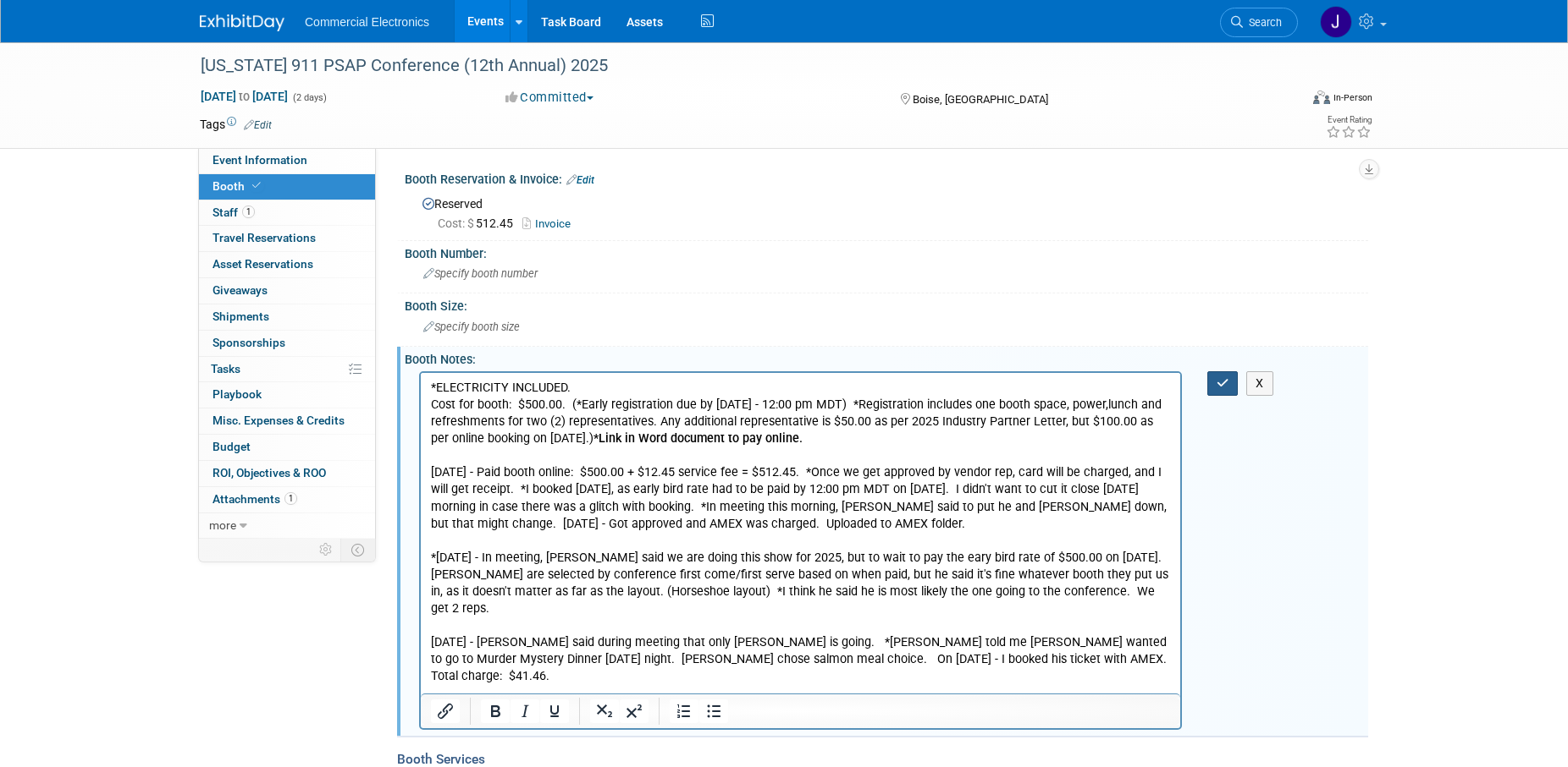
click at [1221, 386] on icon "button" at bounding box center [1222, 384] width 13 height 12
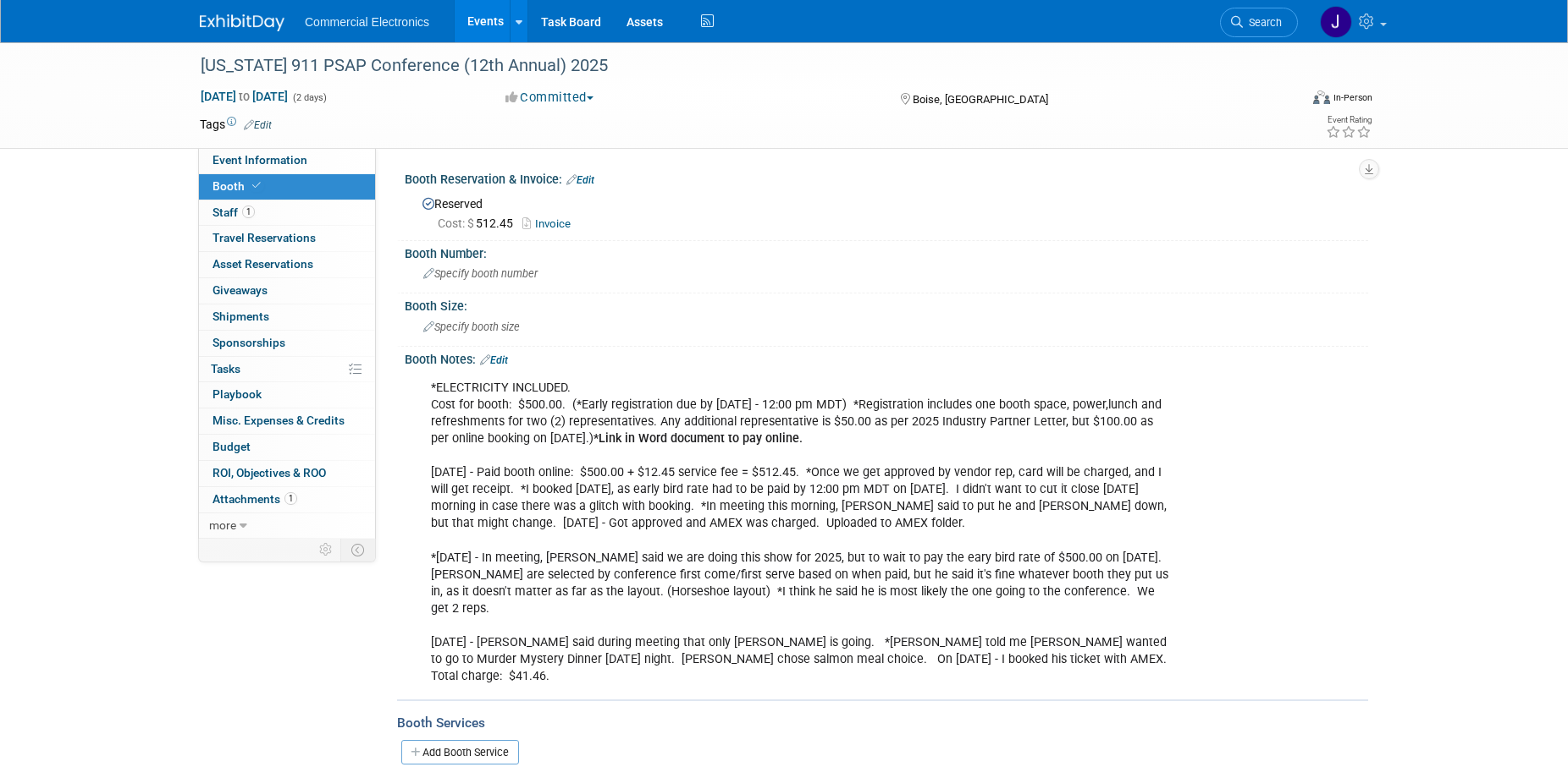
click at [504, 359] on link "Edit" at bounding box center [493, 360] width 28 height 12
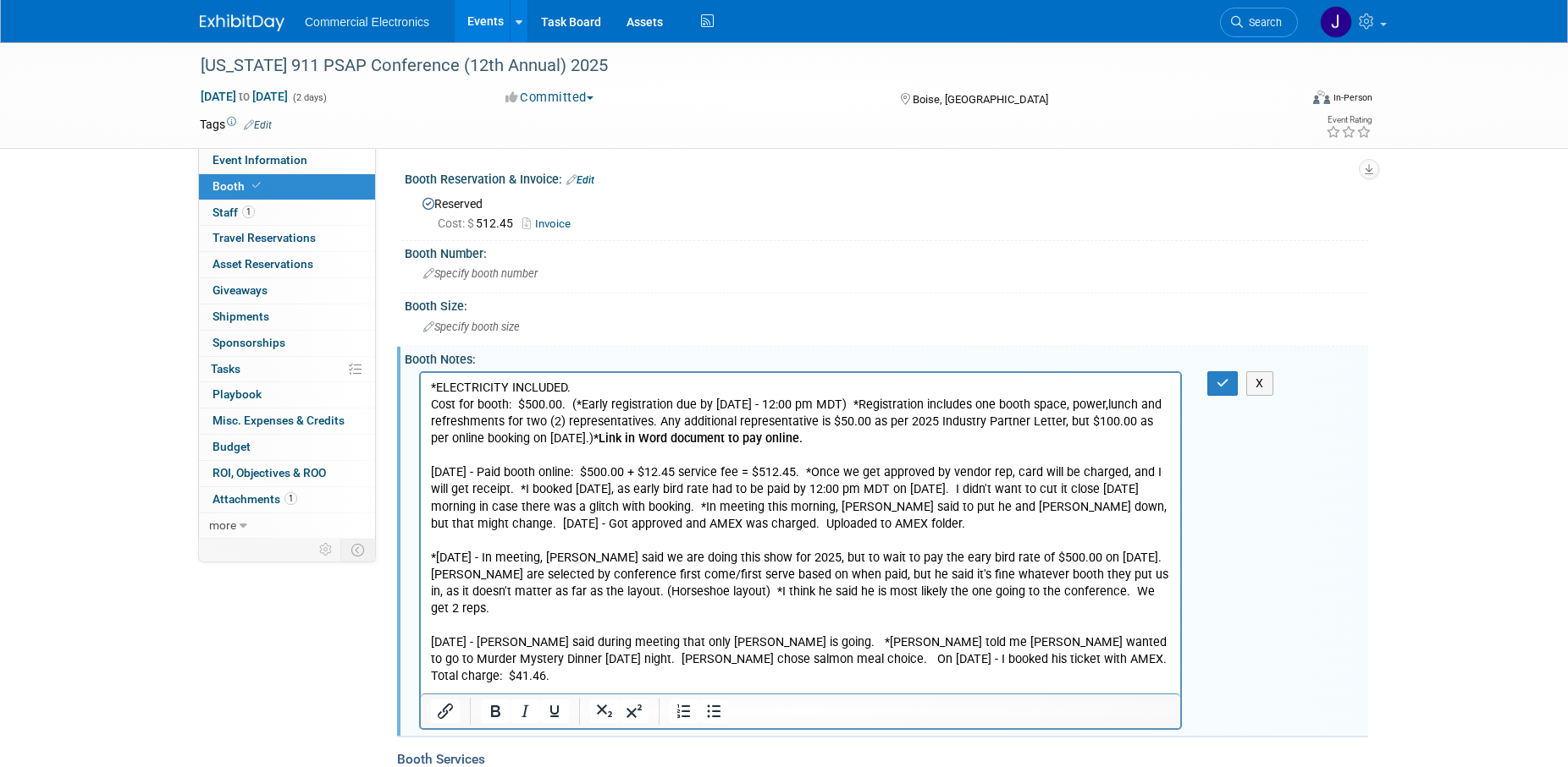
click at [1045, 642] on p "*ELECTRICITY INCLUDED. Cost for booth: $500.00. (*Early registration due by May…" at bounding box center [801, 531] width 740 height 305
click at [1222, 384] on icon "button" at bounding box center [1222, 384] width 13 height 12
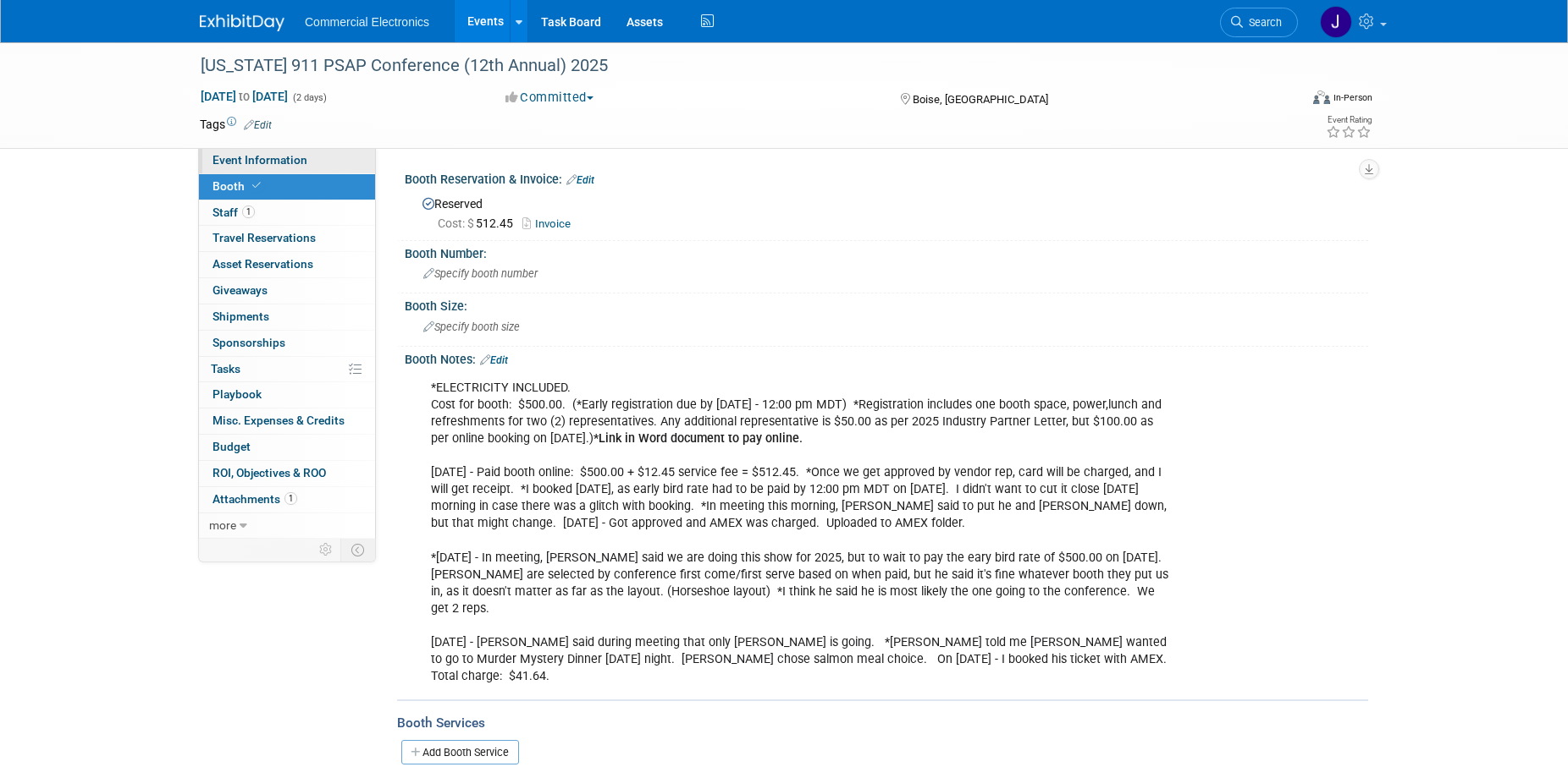
click at [266, 161] on span "Event Information" at bounding box center [259, 160] width 95 height 14
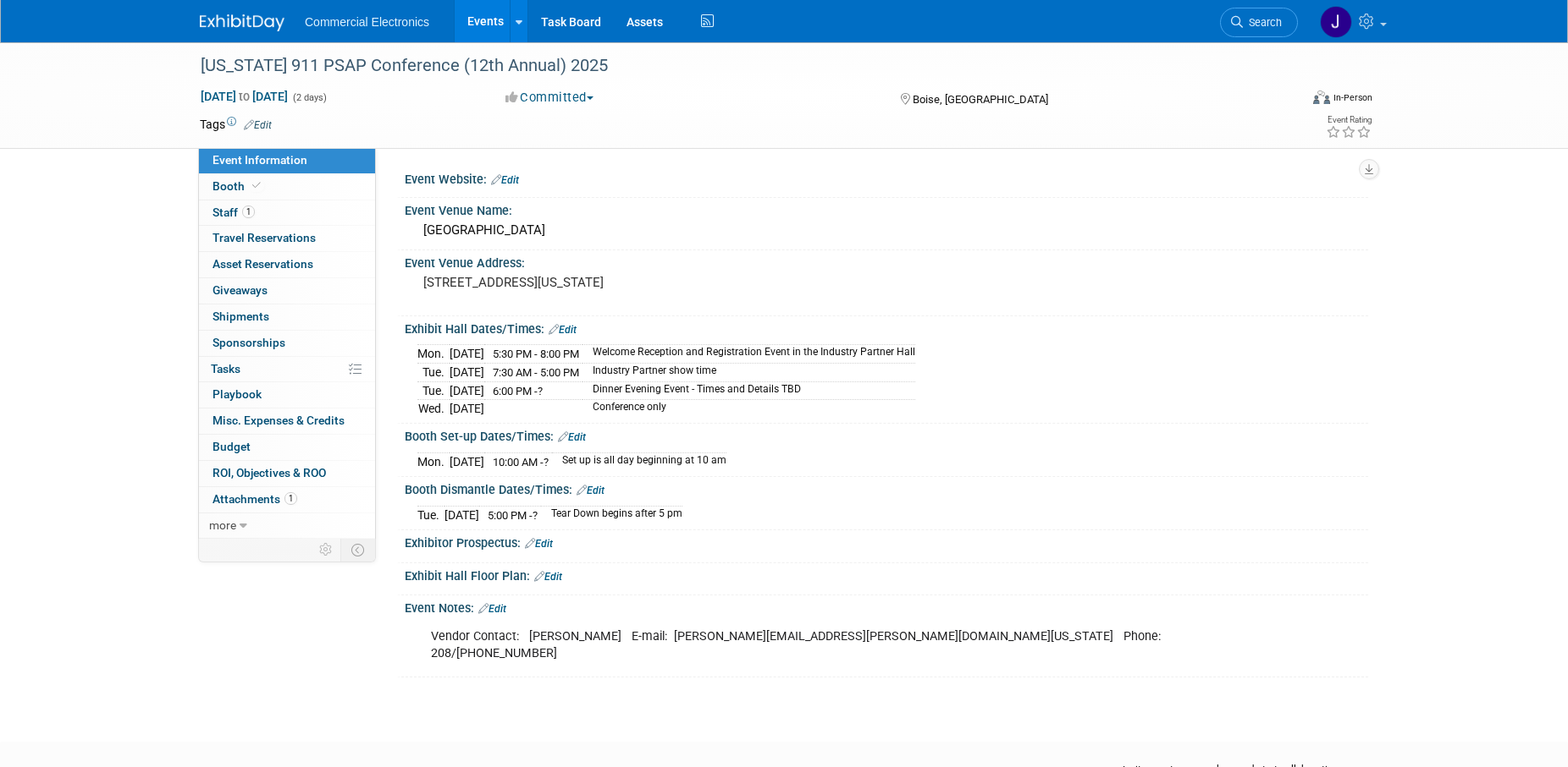
click at [566, 329] on link "Edit" at bounding box center [562, 330] width 28 height 12
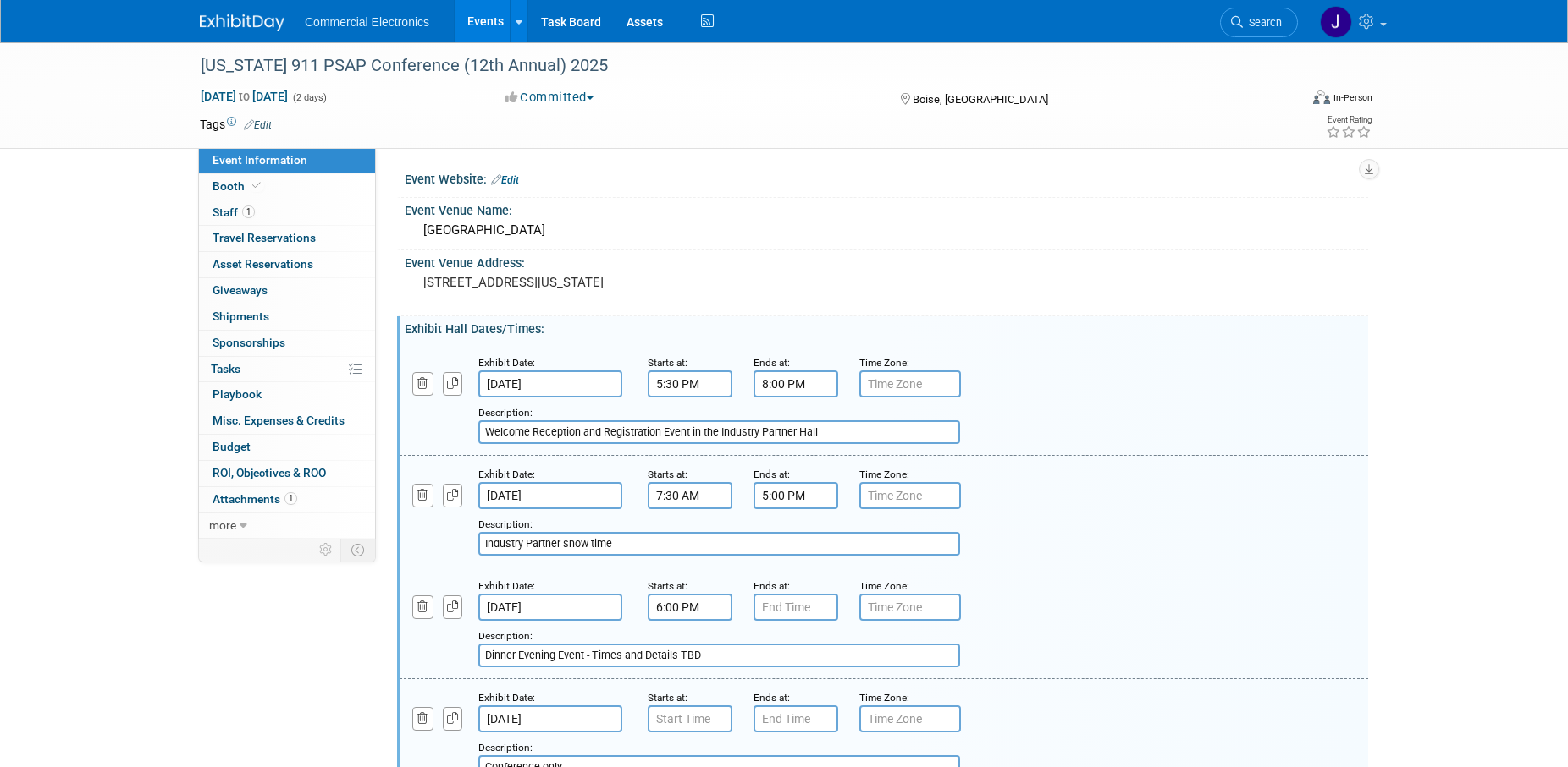
scroll to position [172, 0]
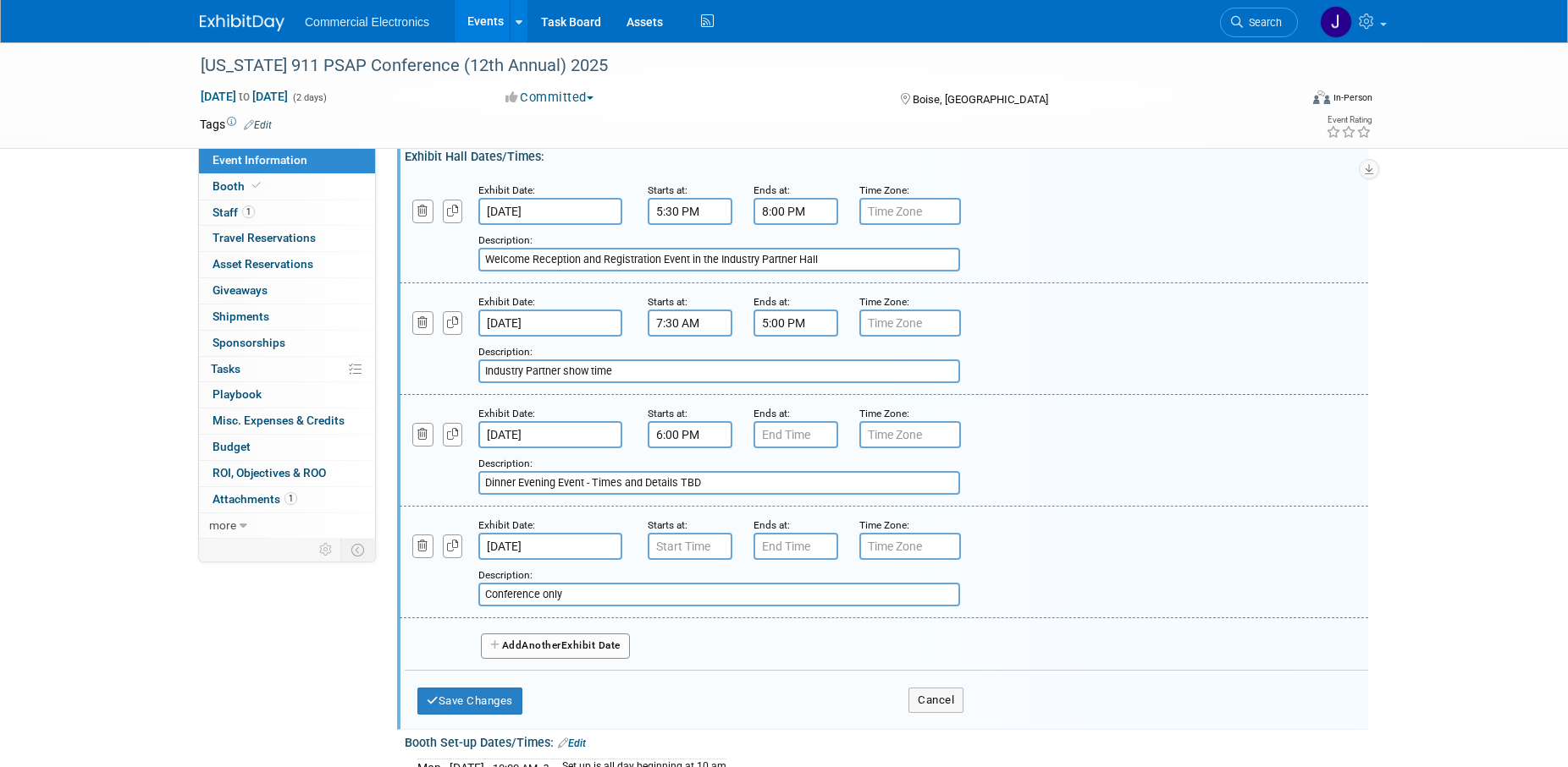
click at [697, 436] on input "6:00 PM" at bounding box center [690, 435] width 84 height 27
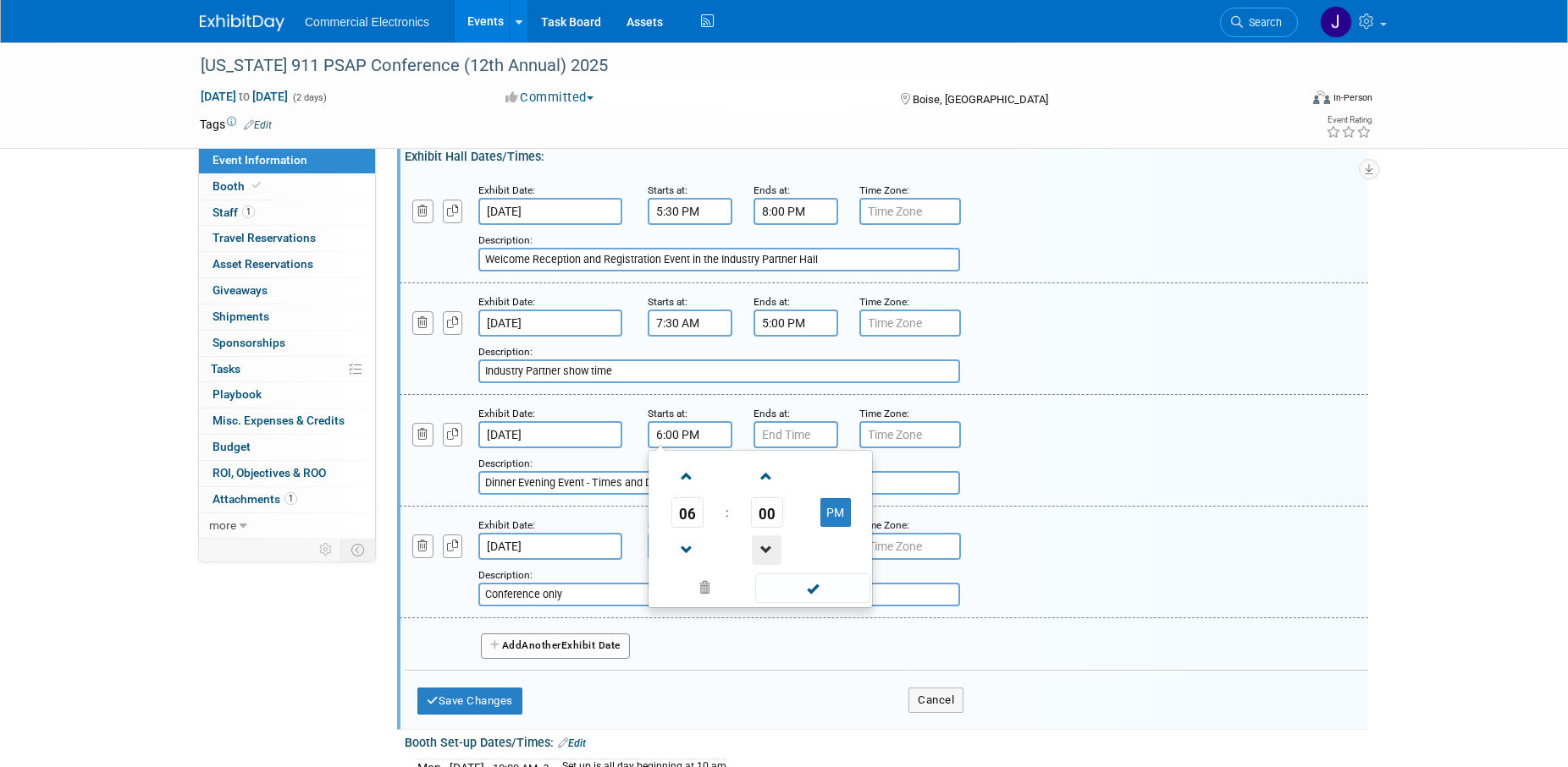
click at [764, 560] on span at bounding box center [766, 550] width 29 height 29
click at [684, 481] on span at bounding box center [687, 476] width 29 height 29
click at [763, 477] on span at bounding box center [766, 476] width 29 height 29
click at [680, 547] on span at bounding box center [687, 550] width 29 height 29
click at [770, 516] on span "00" at bounding box center [766, 512] width 32 height 30
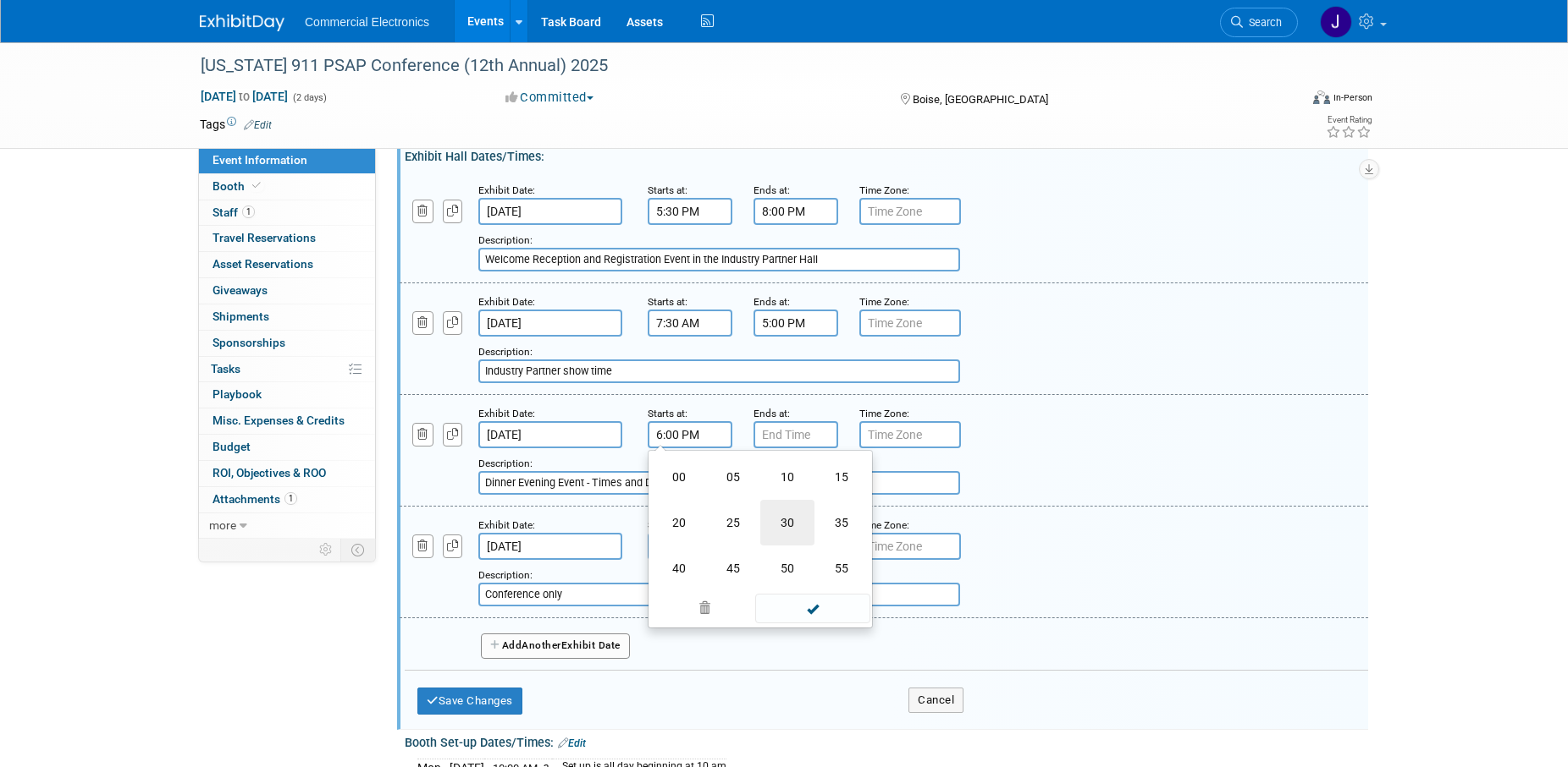
click at [779, 521] on td "30" at bounding box center [787, 522] width 54 height 46
click at [829, 523] on button "PM" at bounding box center [835, 512] width 30 height 28
click at [839, 508] on button "AM" at bounding box center [835, 512] width 30 height 28
type input "6:30 PM"
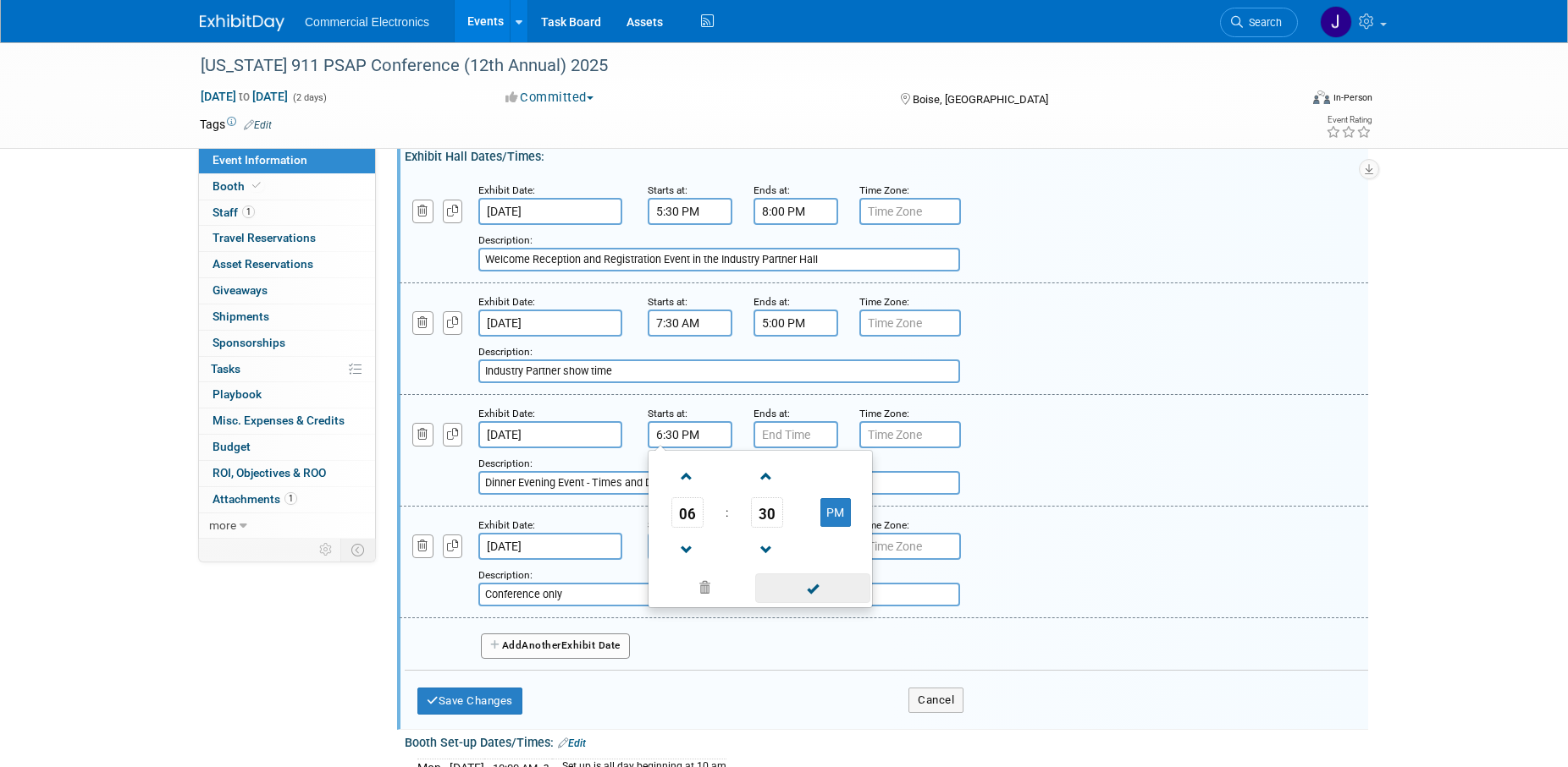
click at [811, 596] on span at bounding box center [811, 588] width 115 height 29
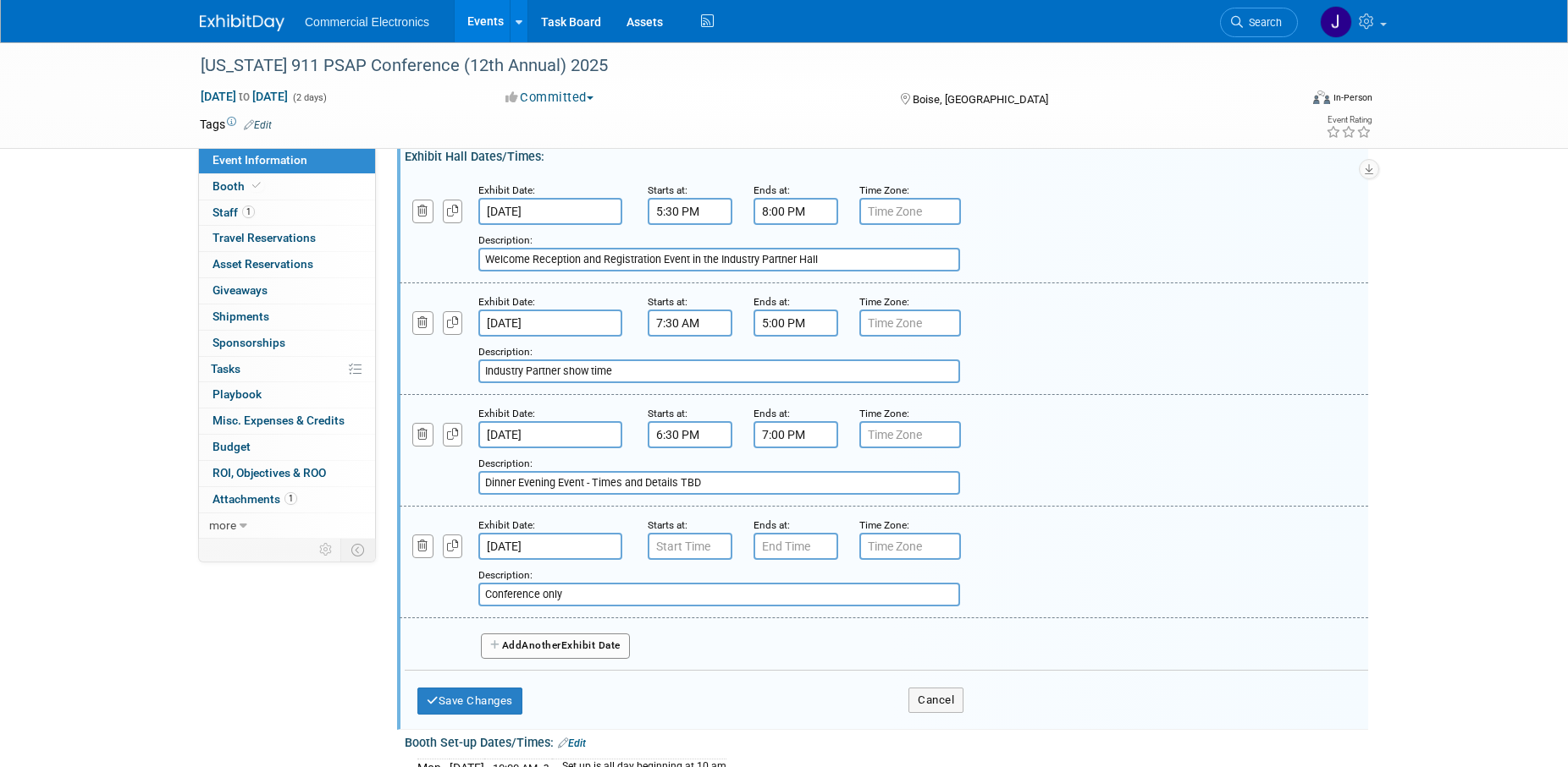
click at [792, 441] on input "7:00 PM" at bounding box center [796, 435] width 84 height 27
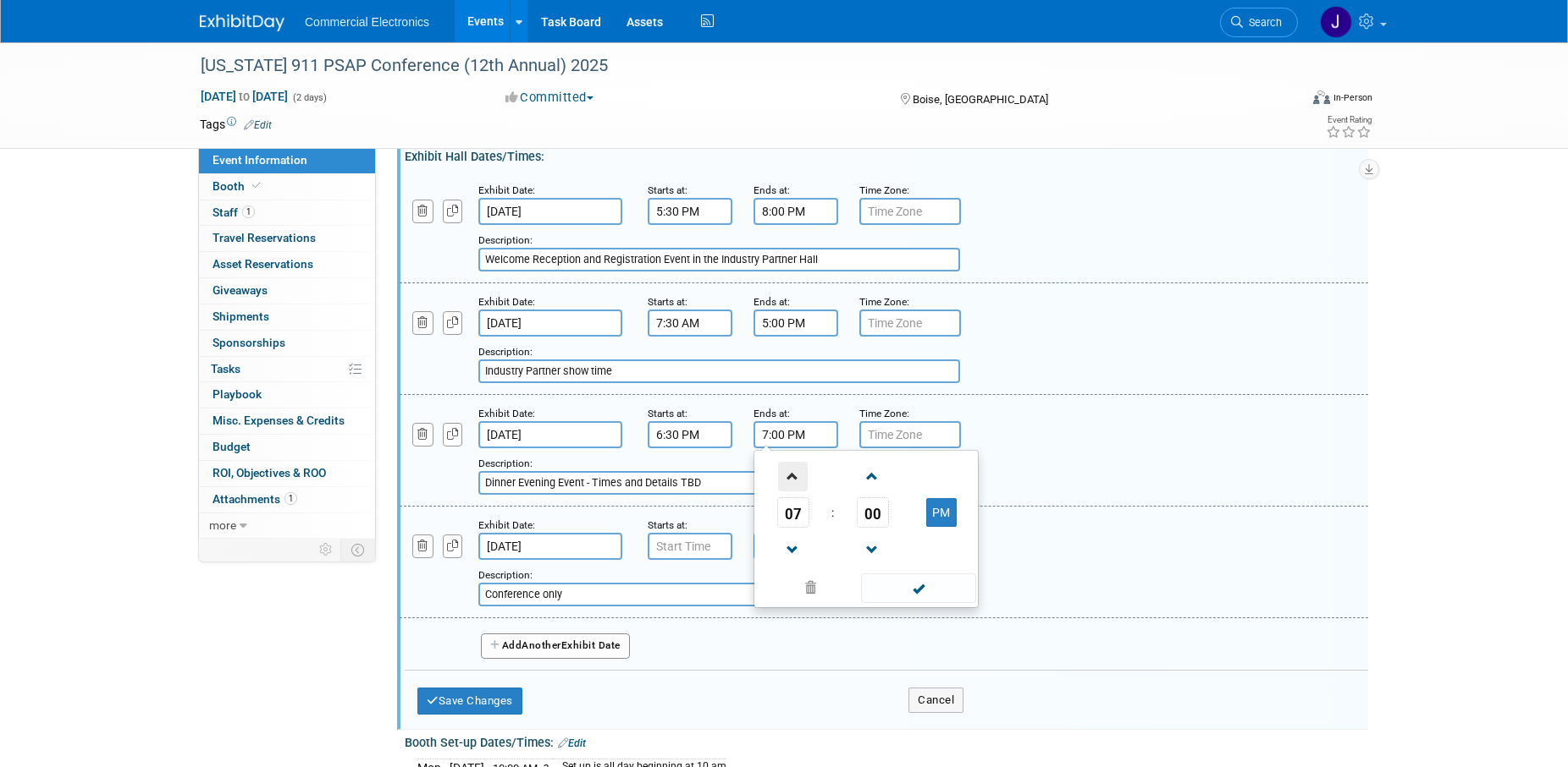
click at [797, 481] on span at bounding box center [793, 476] width 29 height 29
type input "9:00 PM"
click at [889, 585] on span at bounding box center [917, 588] width 115 height 29
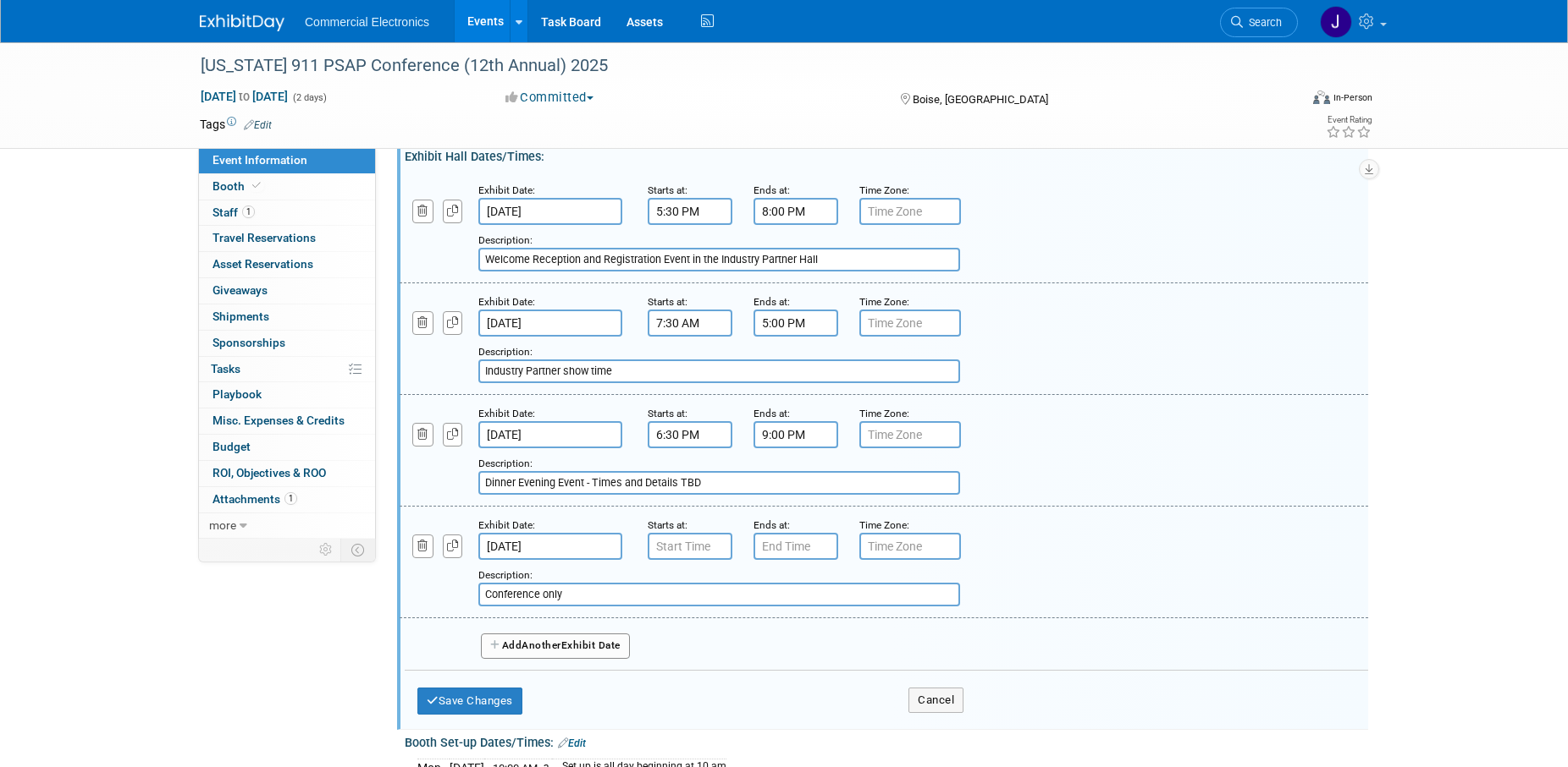
click at [724, 488] on input "Dinner Evening Event - Times and Details TBD" at bounding box center [719, 483] width 482 height 23
type input "D"
type input "Murder Mystery Dinner Event"
click at [479, 703] on button "Save Changes" at bounding box center [469, 701] width 105 height 27
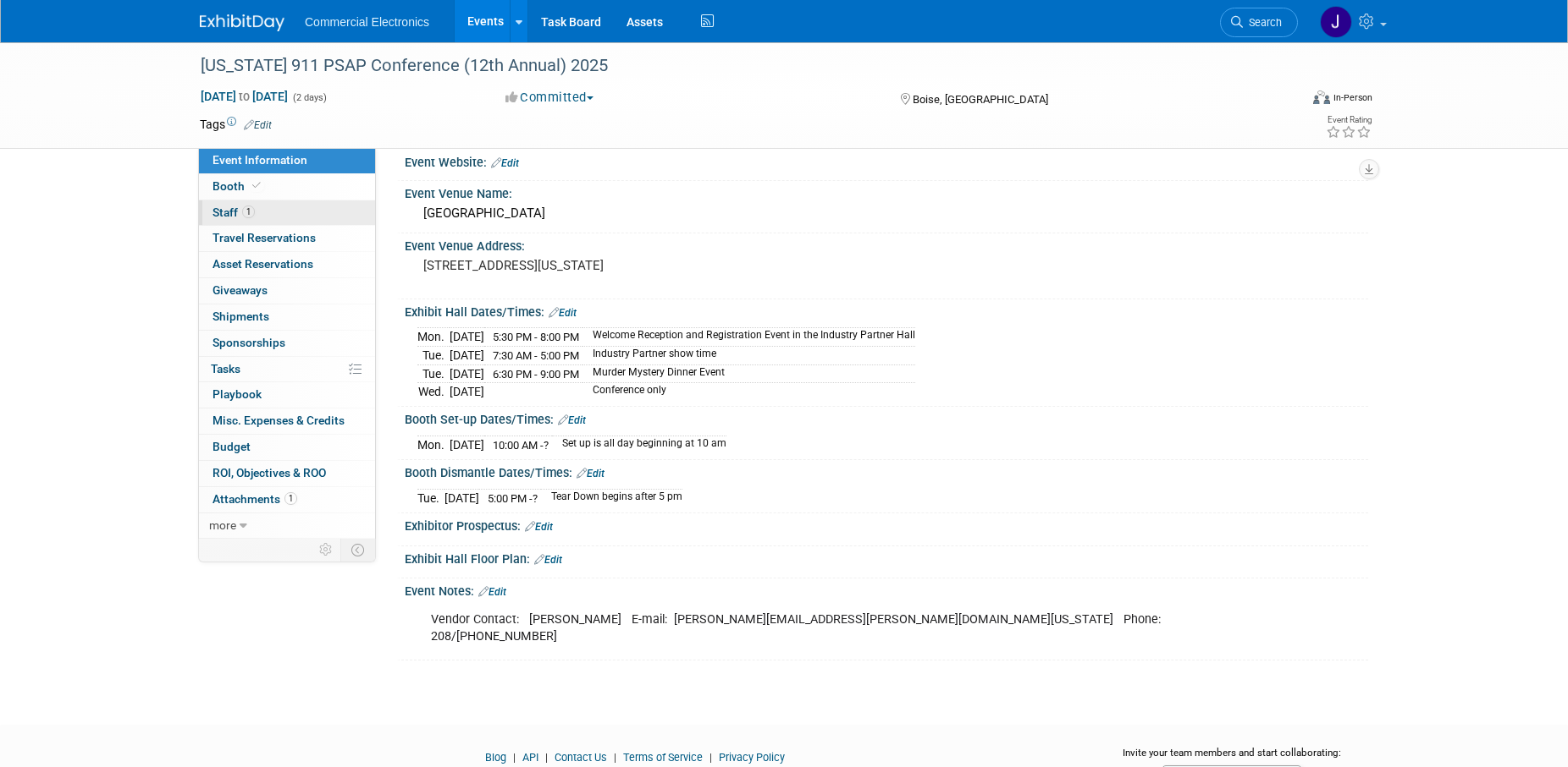
click at [225, 211] on span "Staff 1" at bounding box center [233, 212] width 42 height 14
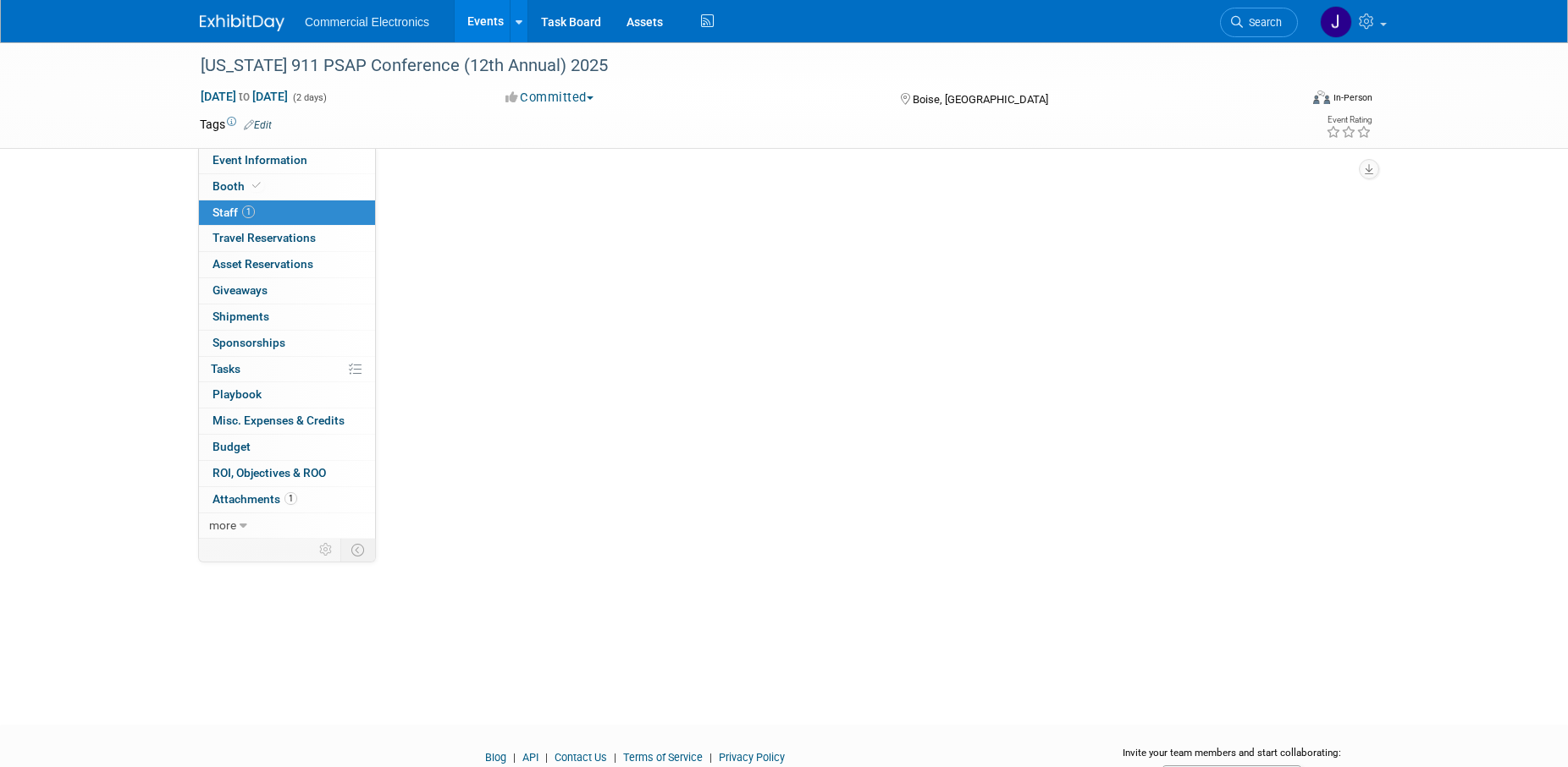
scroll to position [0, 0]
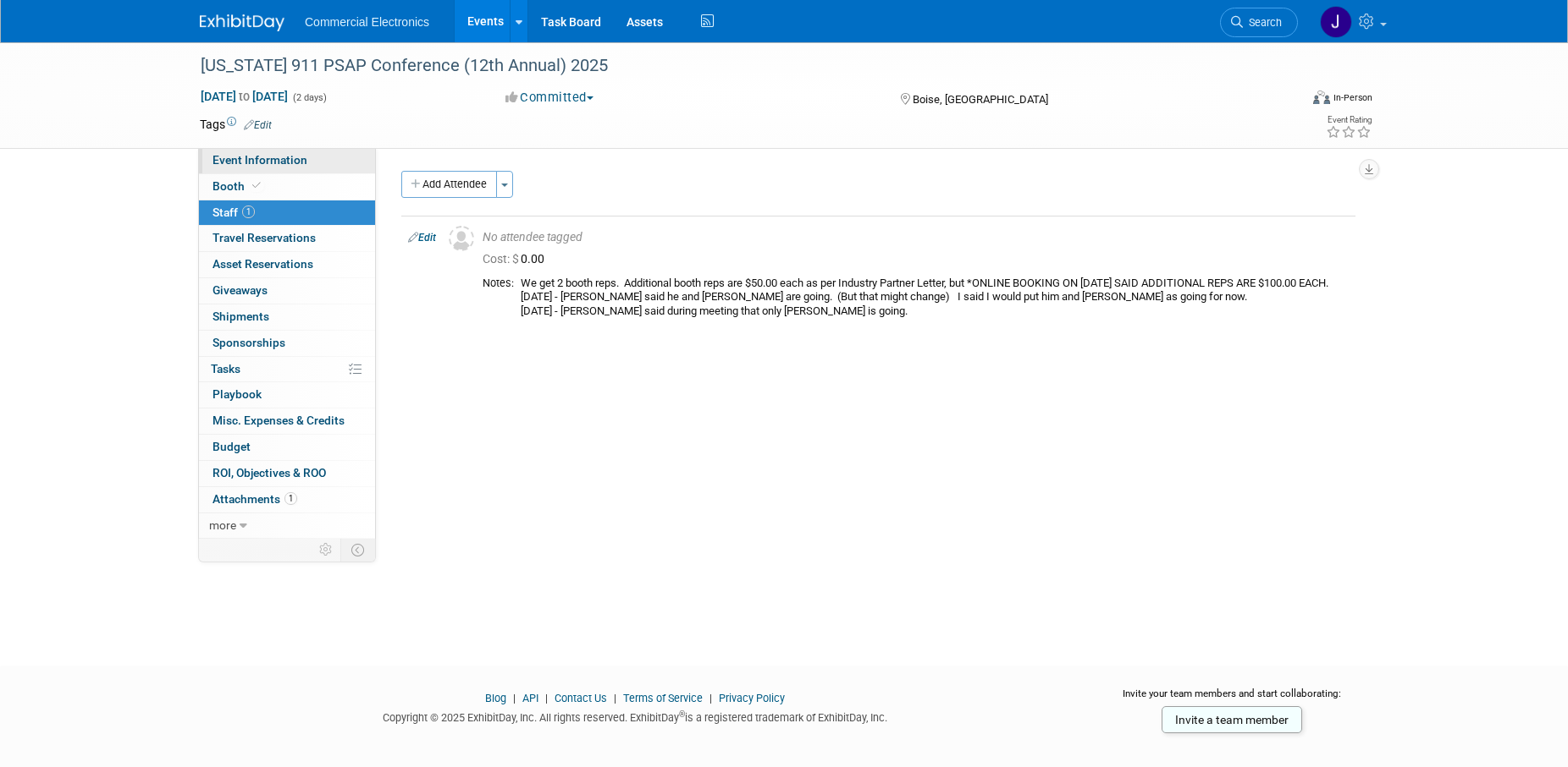
click at [228, 159] on span "Event Information" at bounding box center [259, 160] width 95 height 14
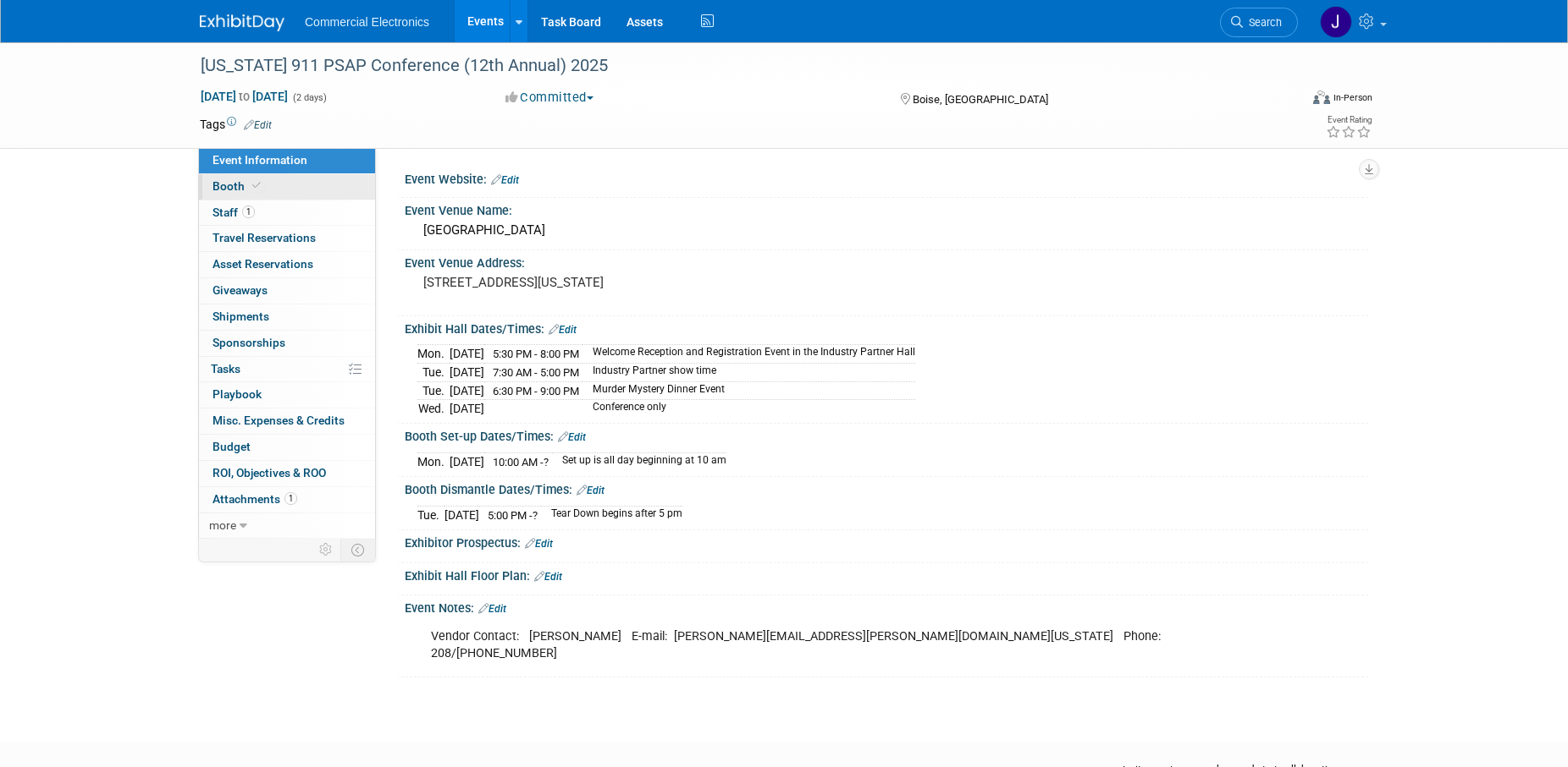
click at [218, 185] on span "Booth" at bounding box center [238, 186] width 52 height 14
